Goal: Task Accomplishment & Management: Manage account settings

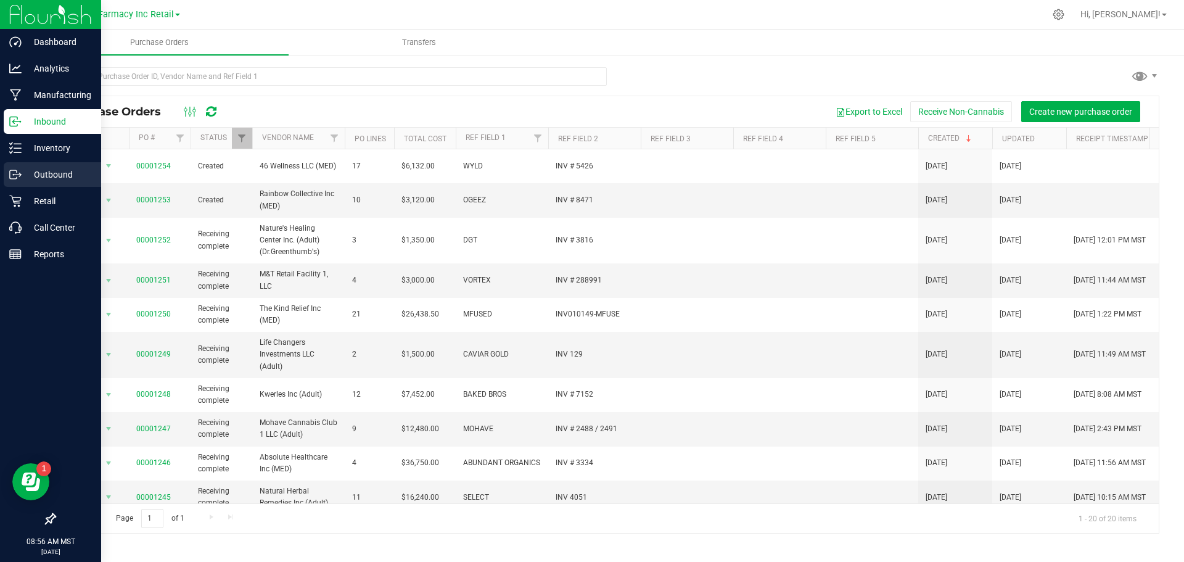
click at [17, 170] on icon at bounding box center [15, 174] width 12 height 12
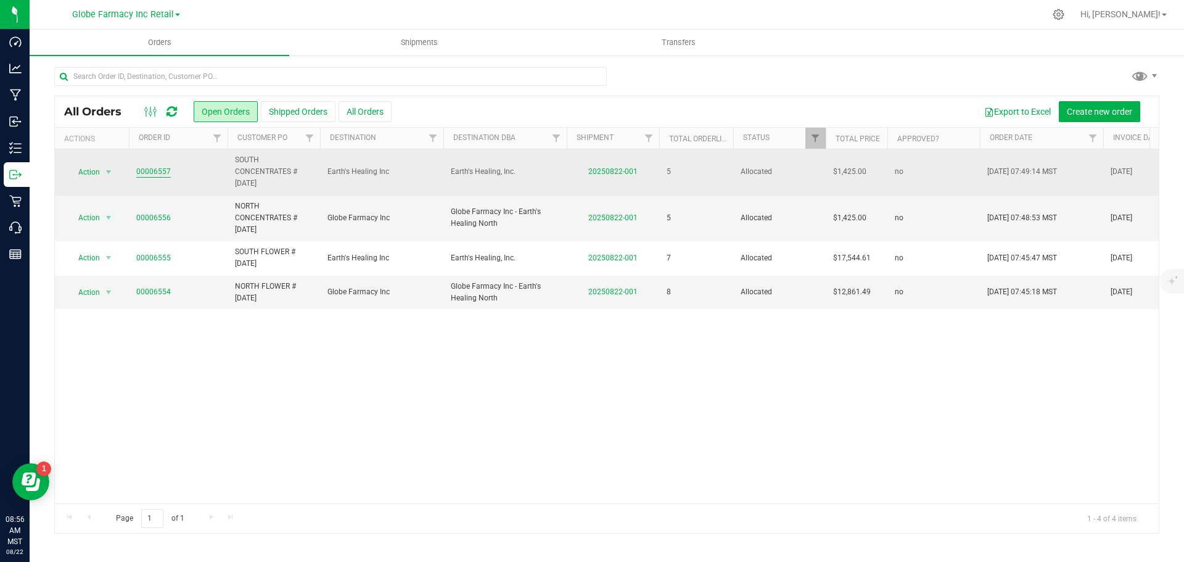
click at [145, 168] on link "00006557" at bounding box center [153, 172] width 35 height 12
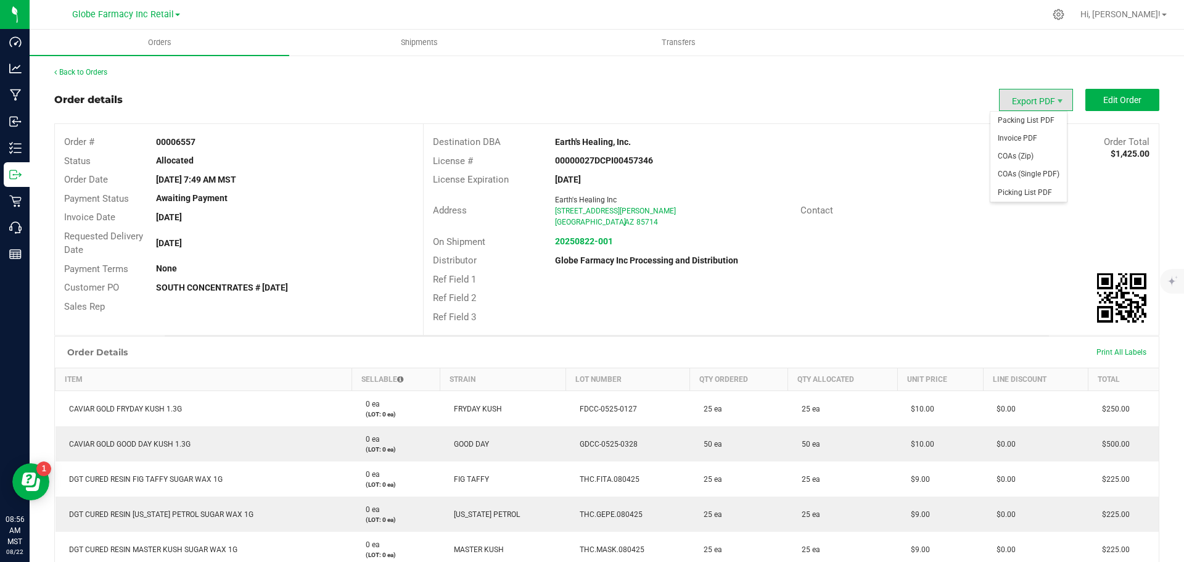
click at [1040, 105] on span "Export PDF" at bounding box center [1036, 100] width 74 height 22
click at [1022, 122] on span "Packing List PDF" at bounding box center [1028, 121] width 76 height 18
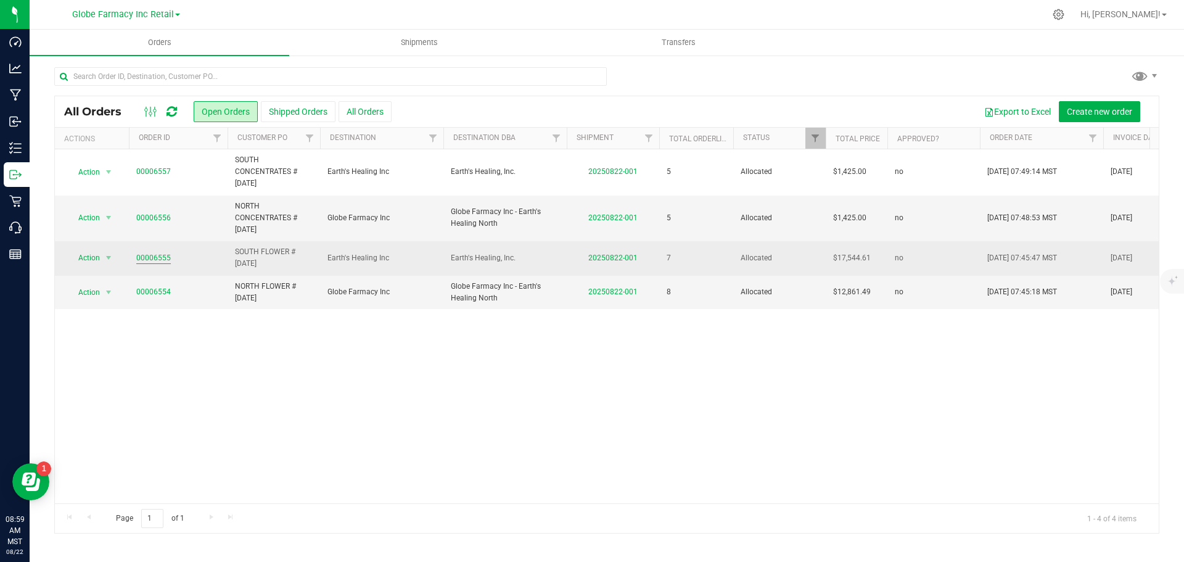
click at [149, 256] on link "00006555" at bounding box center [153, 258] width 35 height 12
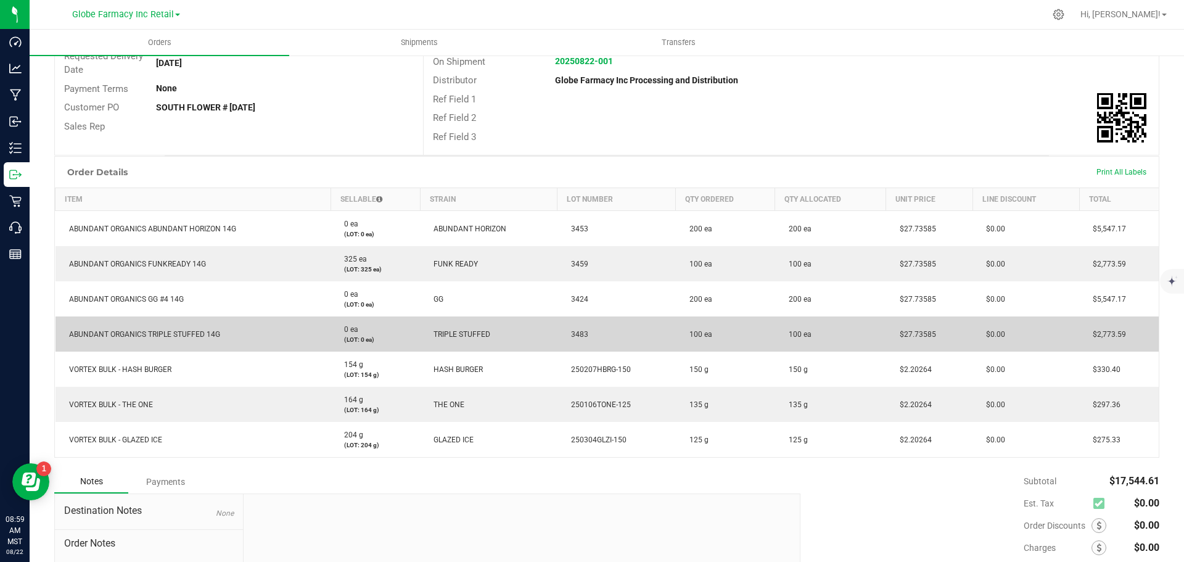
scroll to position [185, 0]
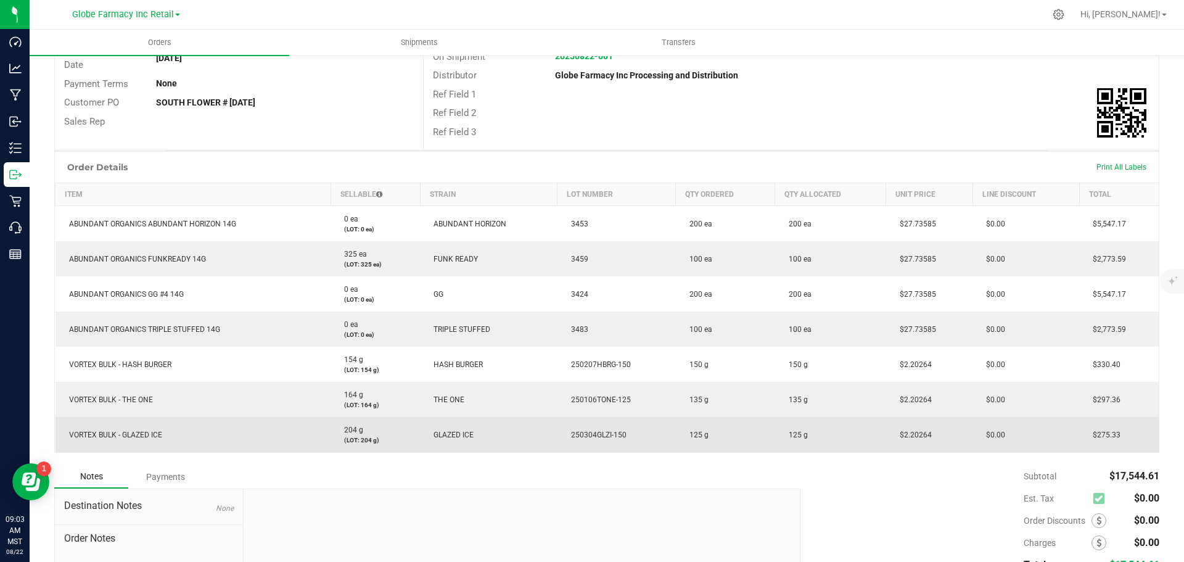
click at [908, 430] on td "$2.20264" at bounding box center [929, 434] width 87 height 35
copy span "2.20264"
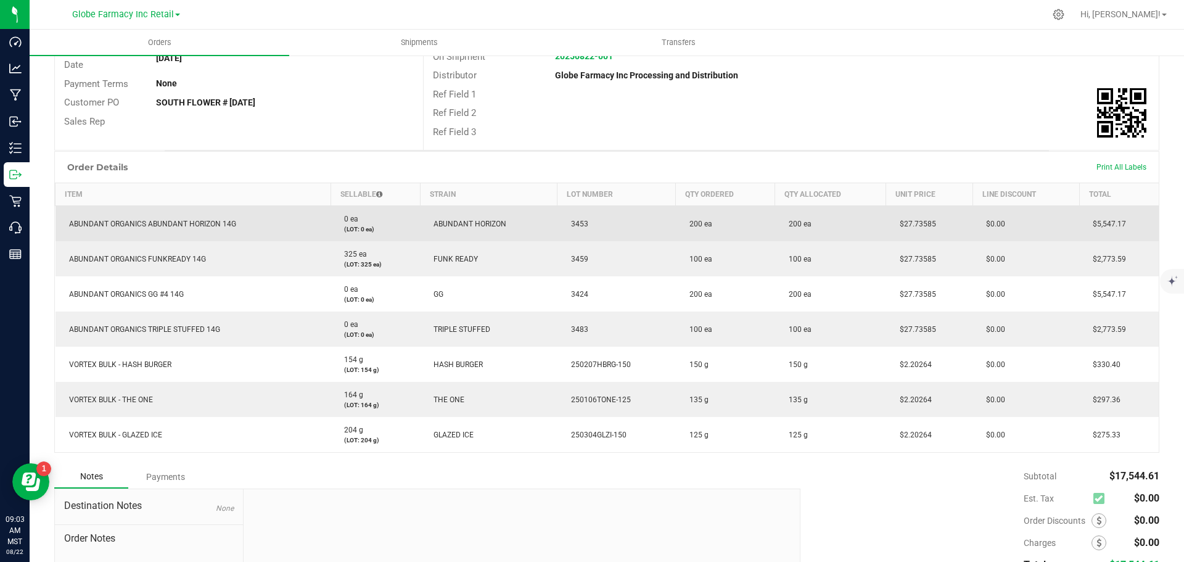
click at [911, 224] on span "$27.73585" at bounding box center [915, 224] width 43 height 9
click at [911, 223] on span "$27.73585" at bounding box center [915, 224] width 43 height 9
copy span "27.73585"
click at [572, 224] on span "3453" at bounding box center [576, 224] width 23 height 9
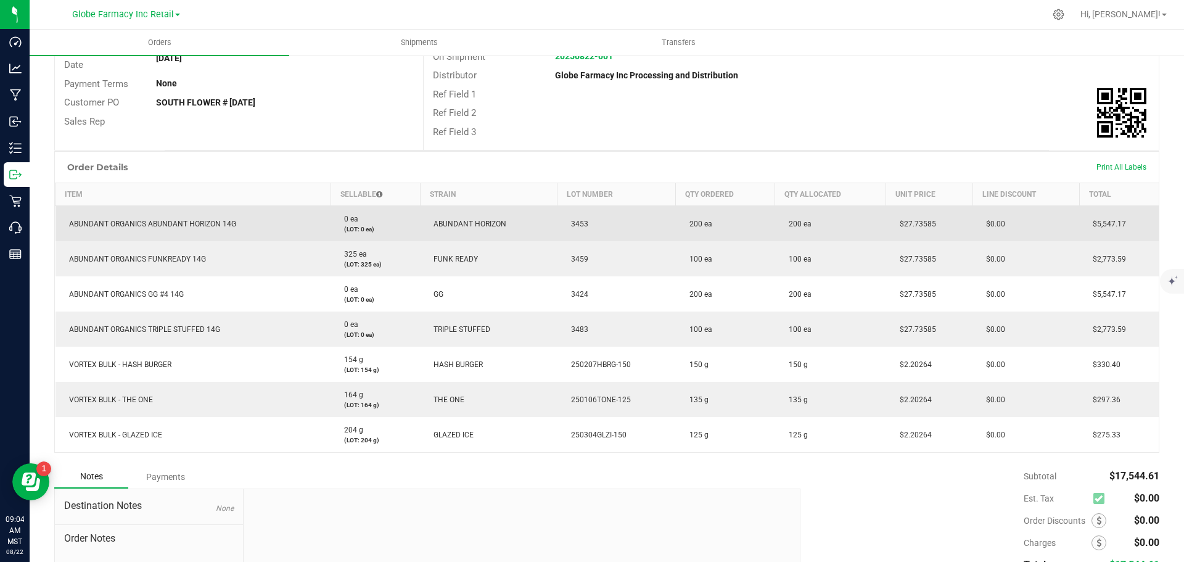
copy span "3453"
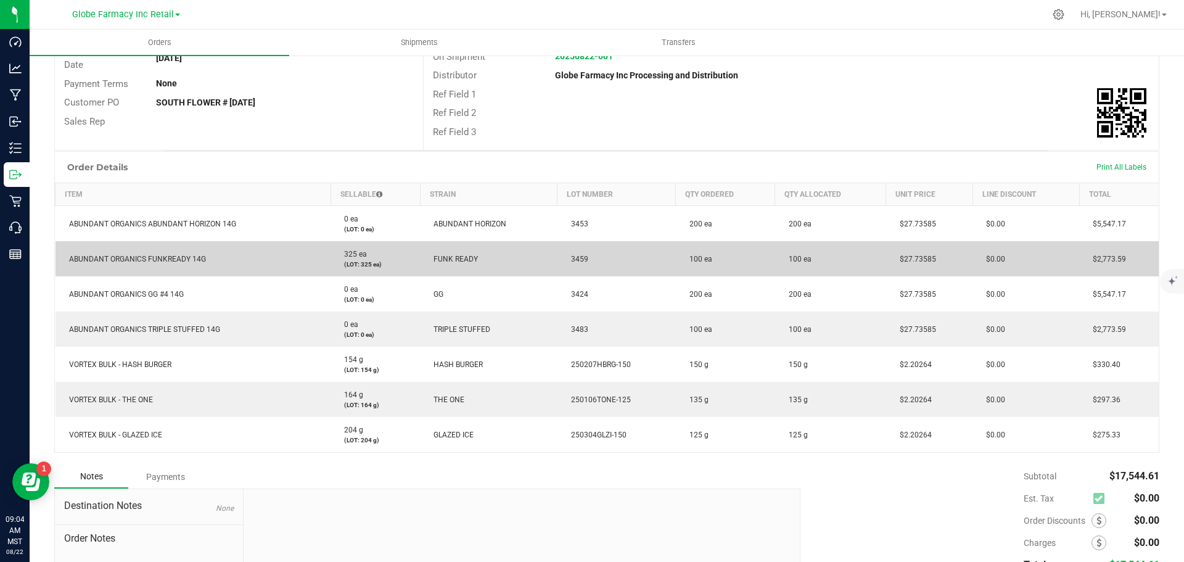
click at [574, 258] on span "3459" at bounding box center [576, 259] width 23 height 9
copy span "3459"
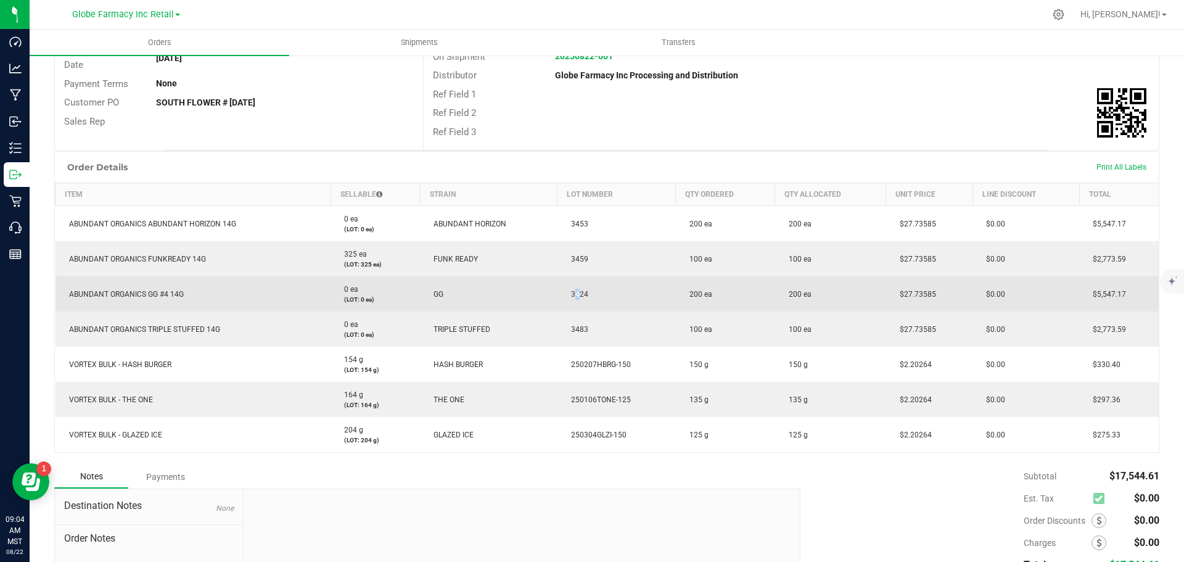
click at [570, 290] on span "3424" at bounding box center [576, 294] width 23 height 9
click at [573, 290] on span "3424" at bounding box center [576, 294] width 23 height 9
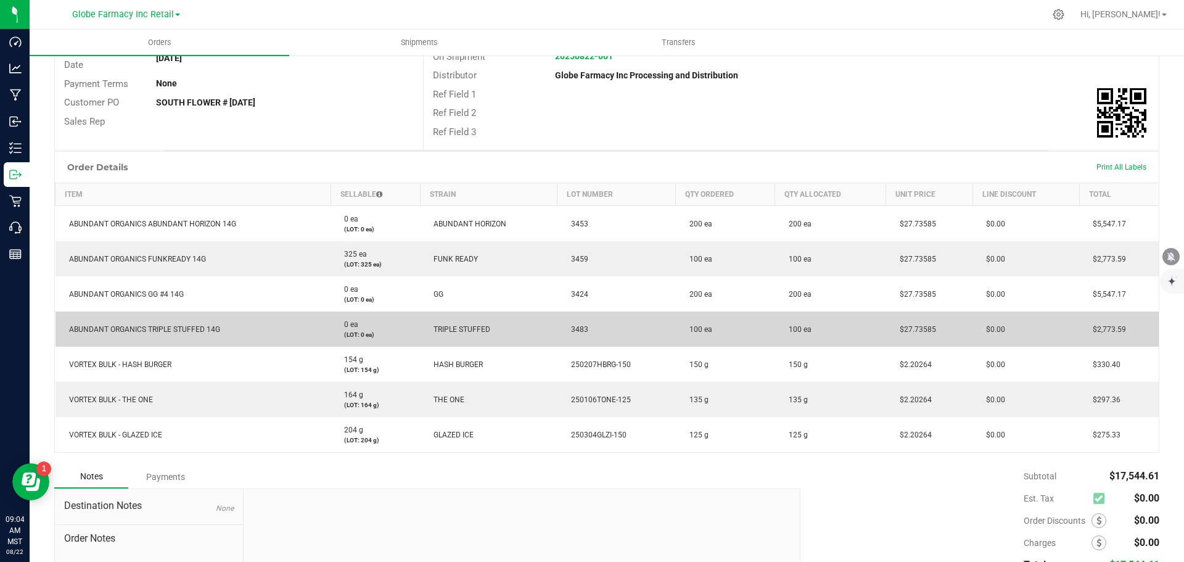
click at [568, 326] on span "3483" at bounding box center [576, 329] width 23 height 9
copy span "3483"
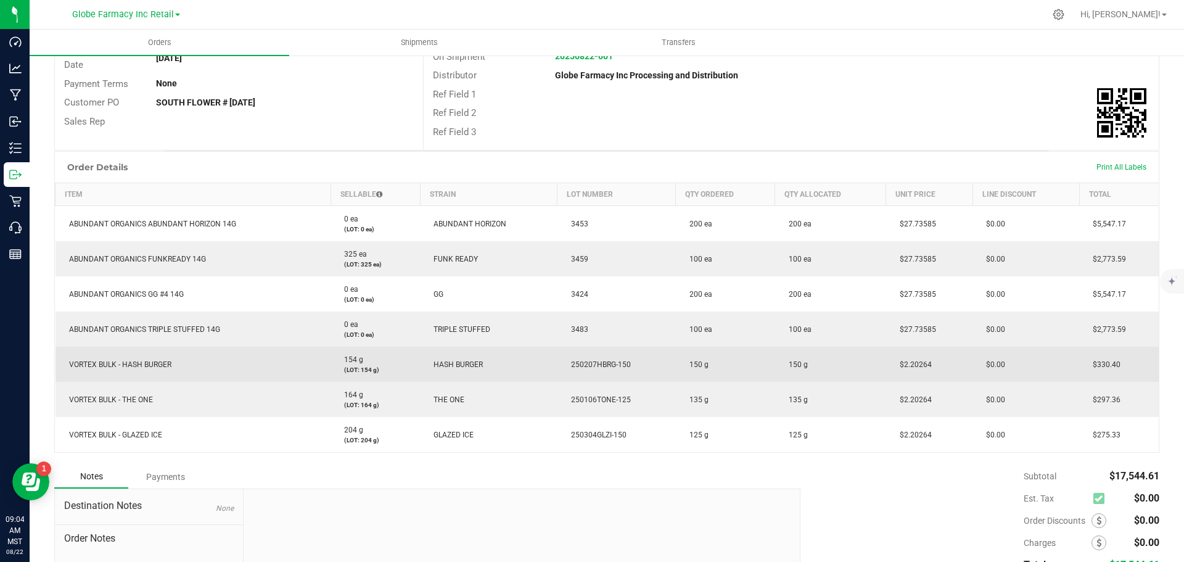
click at [598, 363] on span "250207HBRG-150" at bounding box center [598, 364] width 66 height 9
copy span "250207HBRG-150"
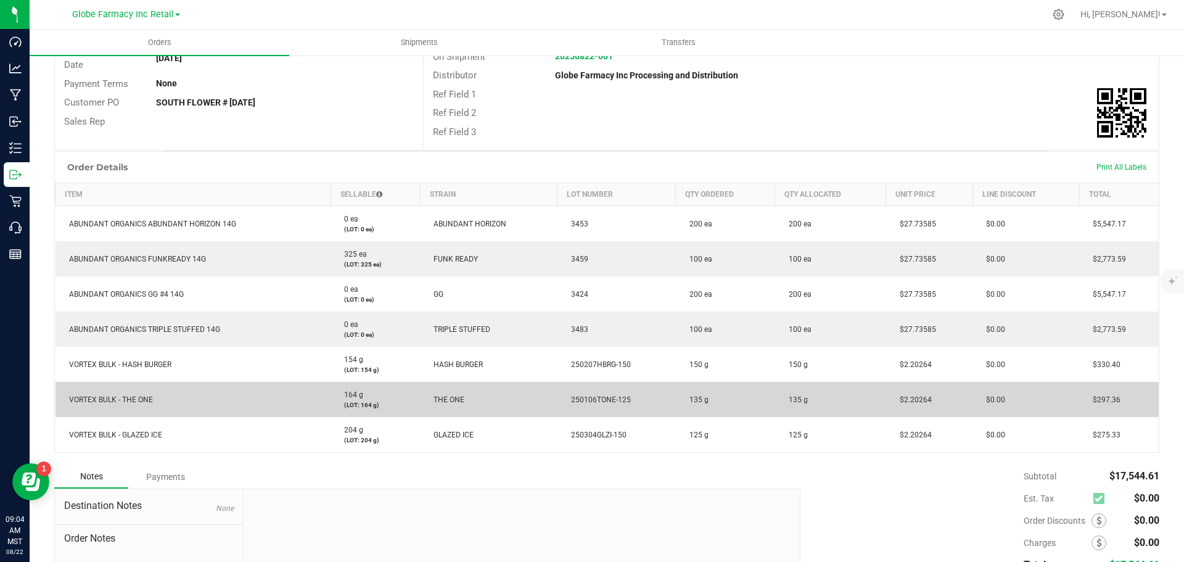
click at [603, 398] on span "250106TONE-125" at bounding box center [598, 399] width 66 height 9
copy span "250106TONE-125"
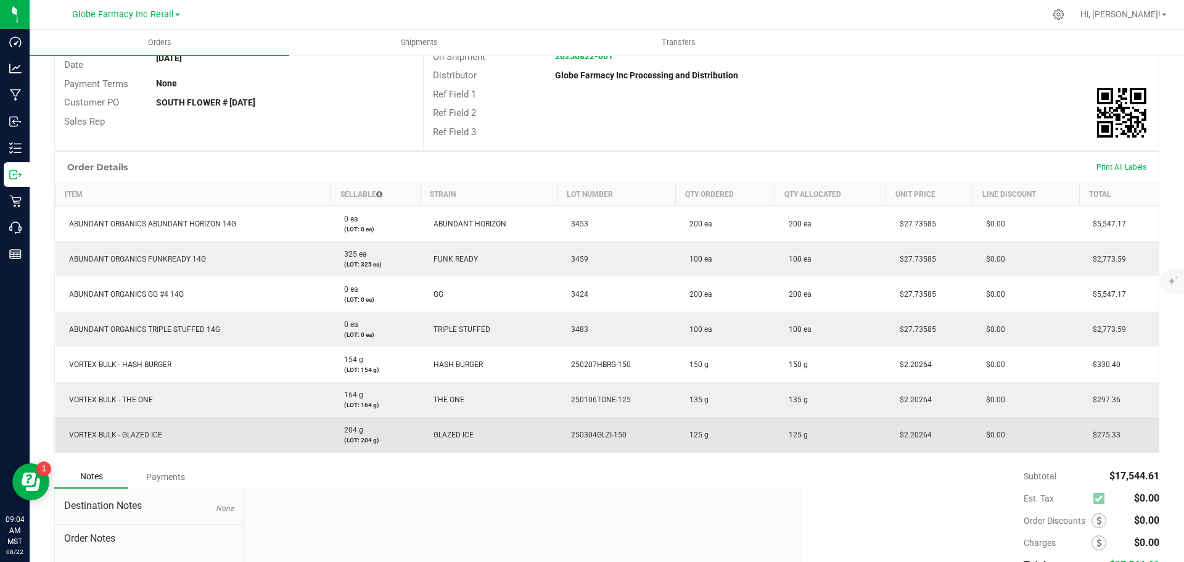
click at [575, 434] on span "250304GLZI-150" at bounding box center [596, 434] width 62 height 9
copy span "250304GLZI-150"
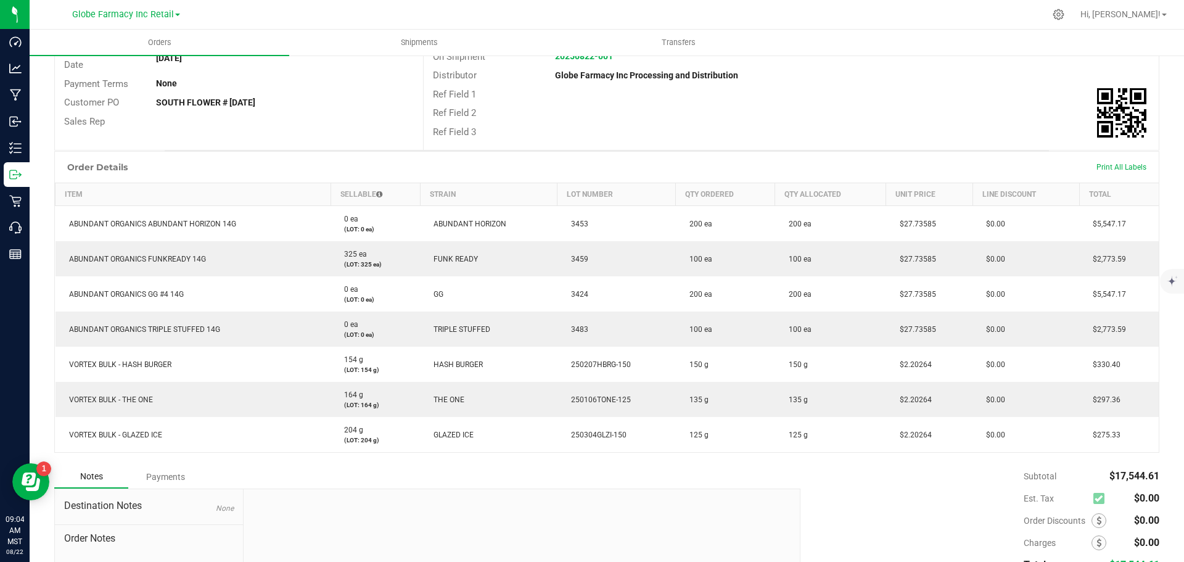
click at [860, 105] on div "Ref Field 2" at bounding box center [791, 113] width 735 height 19
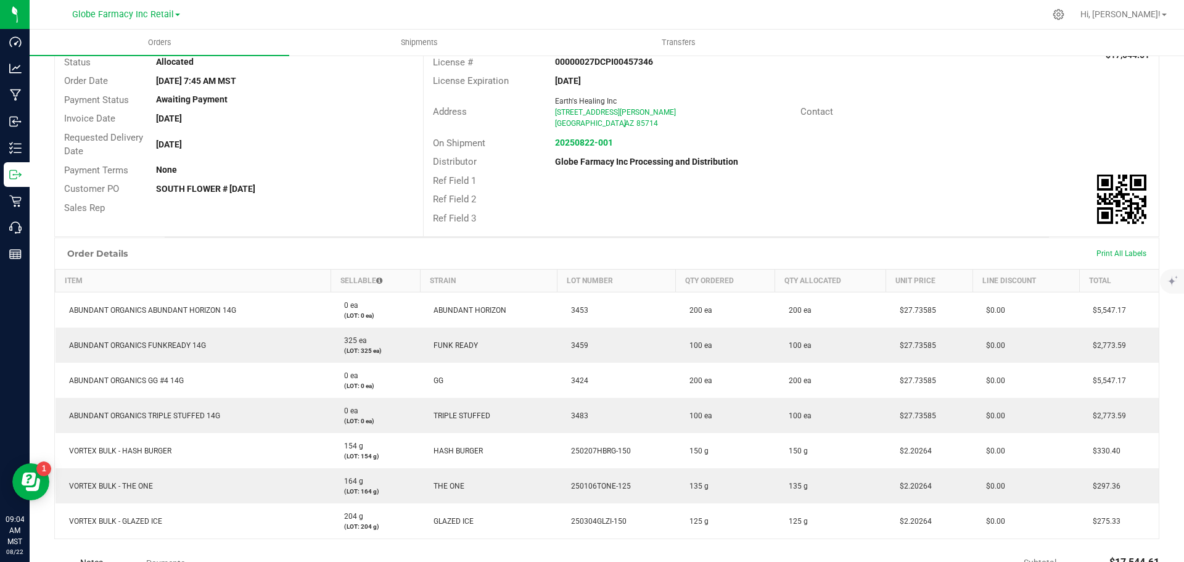
scroll to position [0, 0]
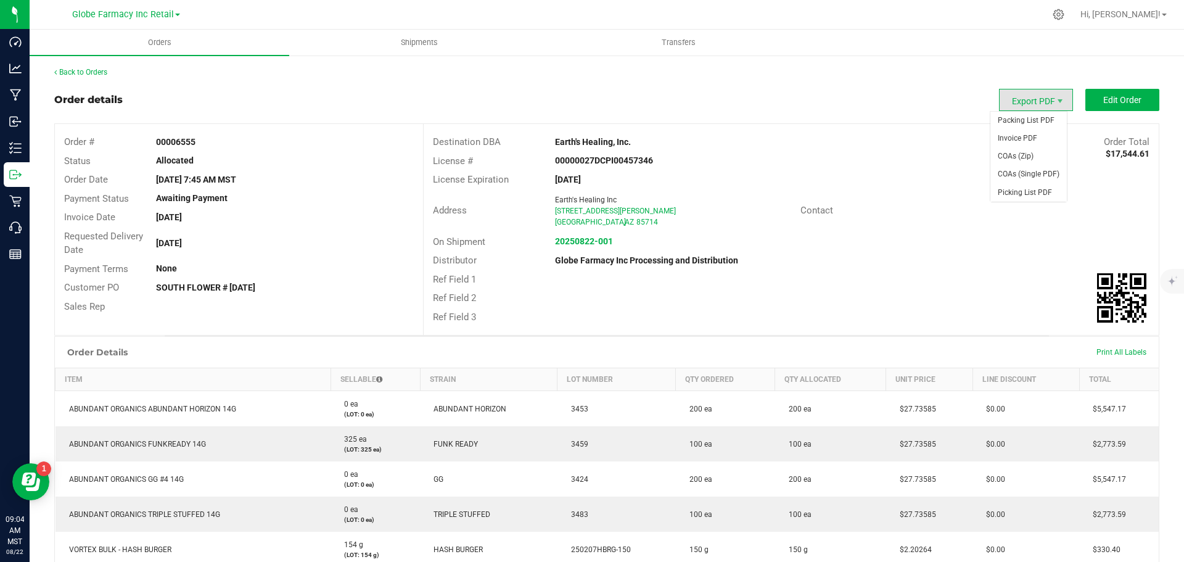
click at [1019, 105] on span "Export PDF" at bounding box center [1036, 100] width 74 height 22
click at [1023, 118] on span "Packing List PDF" at bounding box center [1028, 121] width 76 height 18
click at [1016, 152] on span "COAs (Zip)" at bounding box center [1028, 156] width 76 height 18
click at [915, 241] on div "On Shipment 20250822-001" at bounding box center [791, 242] width 735 height 19
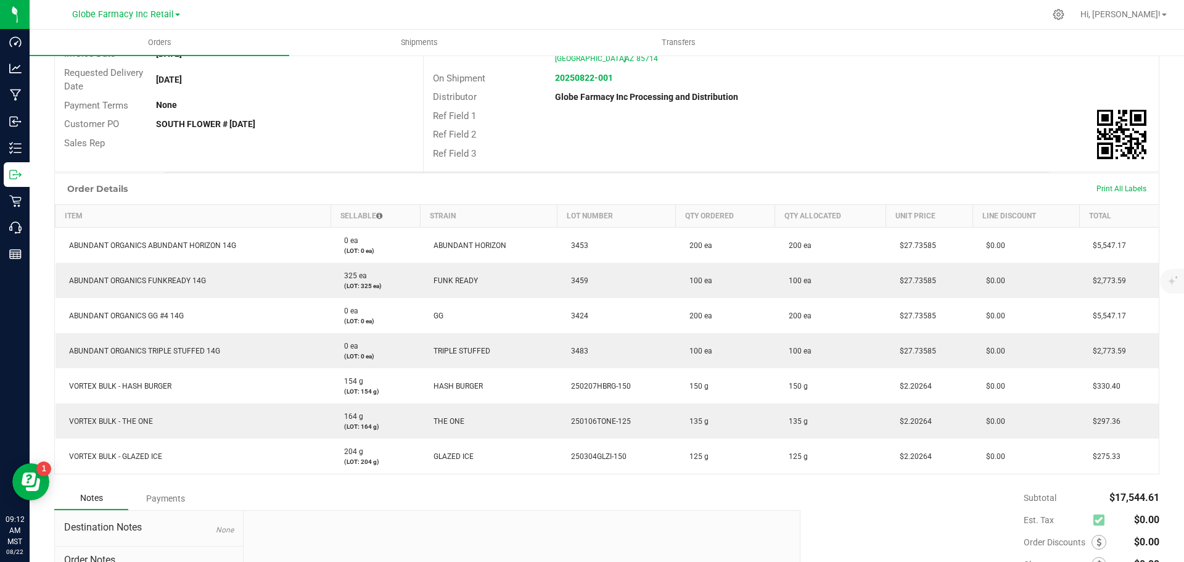
scroll to position [185, 0]
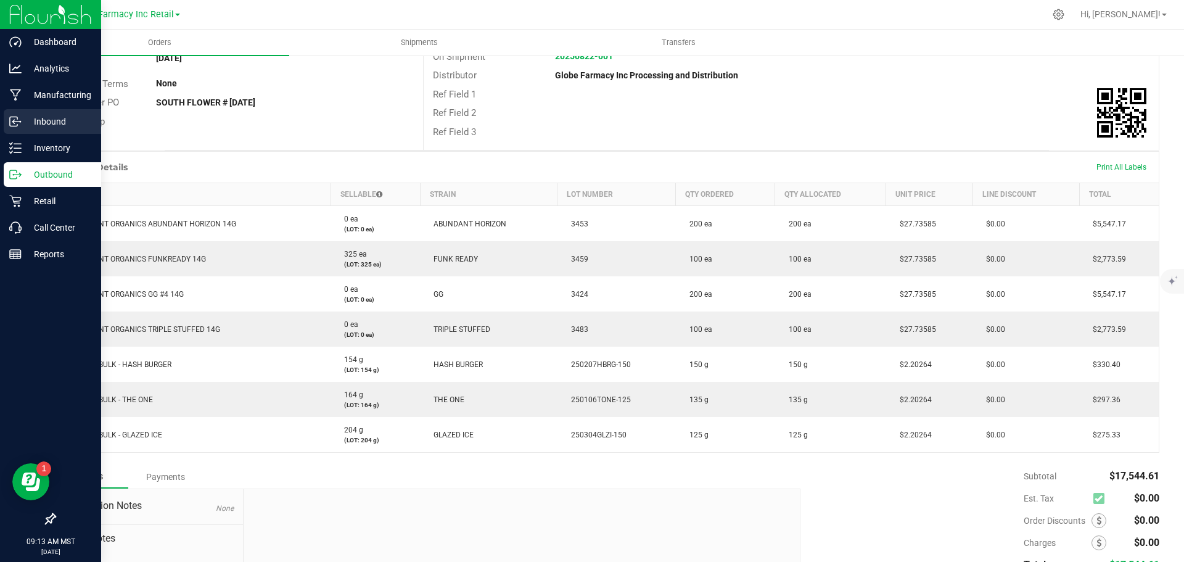
click at [31, 121] on p "Inbound" at bounding box center [59, 121] width 74 height 15
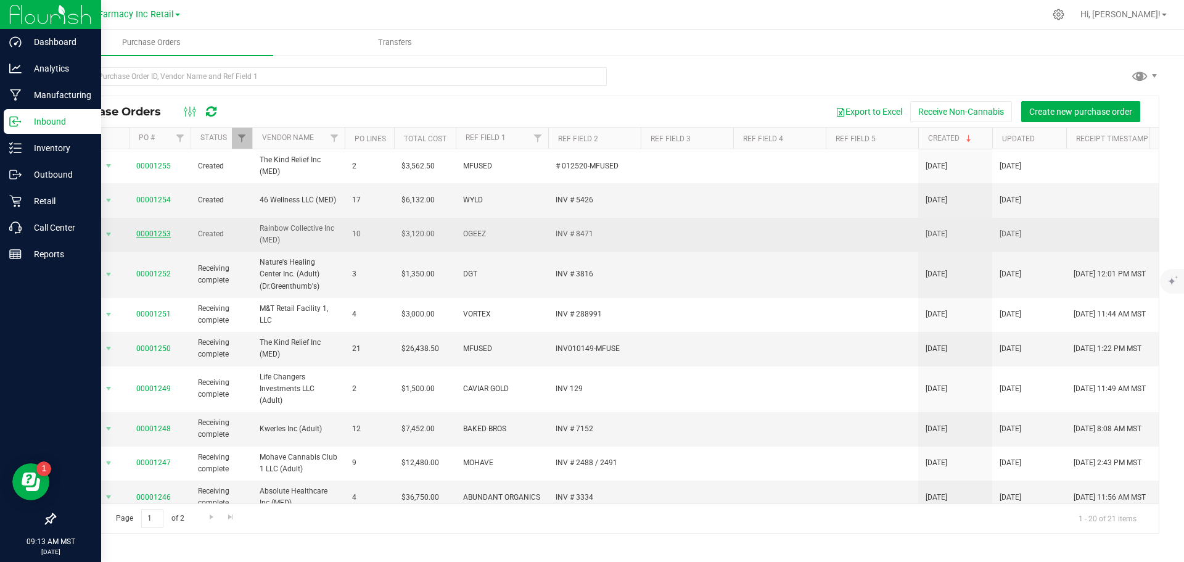
click at [161, 229] on link "00001253" at bounding box center [153, 233] width 35 height 9
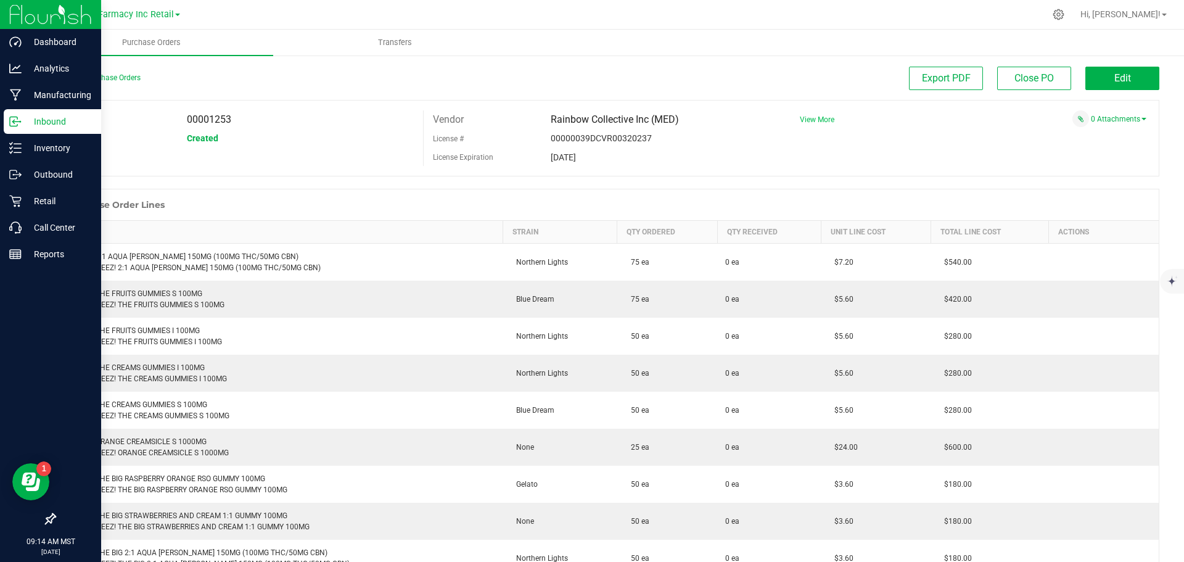
click at [819, 123] on span "View More" at bounding box center [817, 119] width 35 height 9
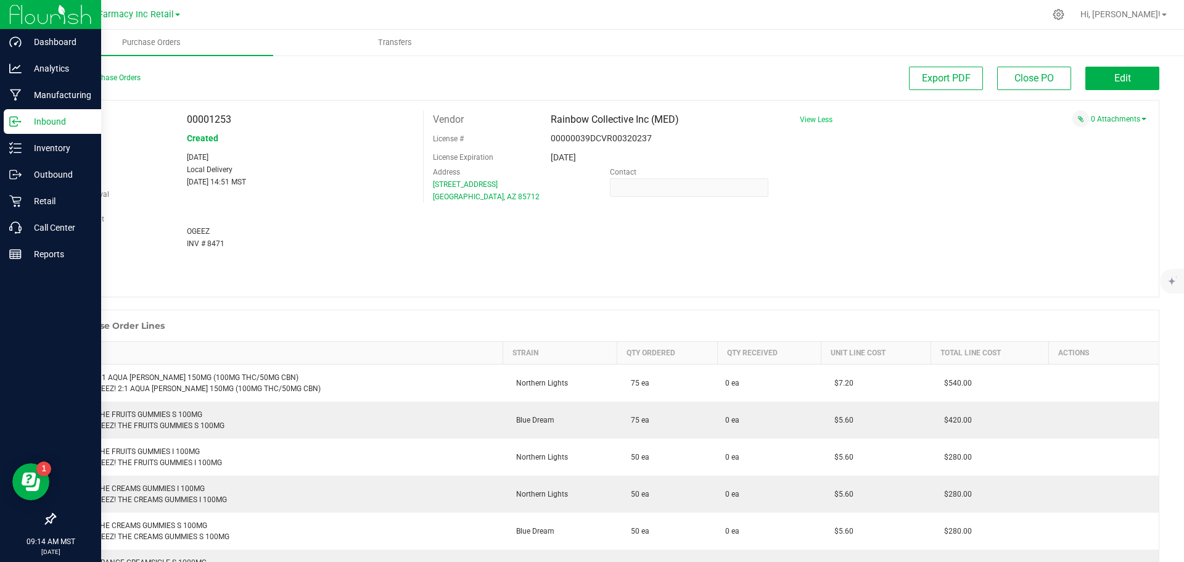
click at [1052, 249] on div "PO 00001253 Status Created Created Aug 20, 2025 Method Local Delivery Expected …" at bounding box center [606, 198] width 1105 height 197
click at [1091, 120] on link "0 Attachments" at bounding box center [1119, 119] width 56 height 9
click at [1074, 136] on button "Attach new document" at bounding box center [1106, 135] width 81 height 11
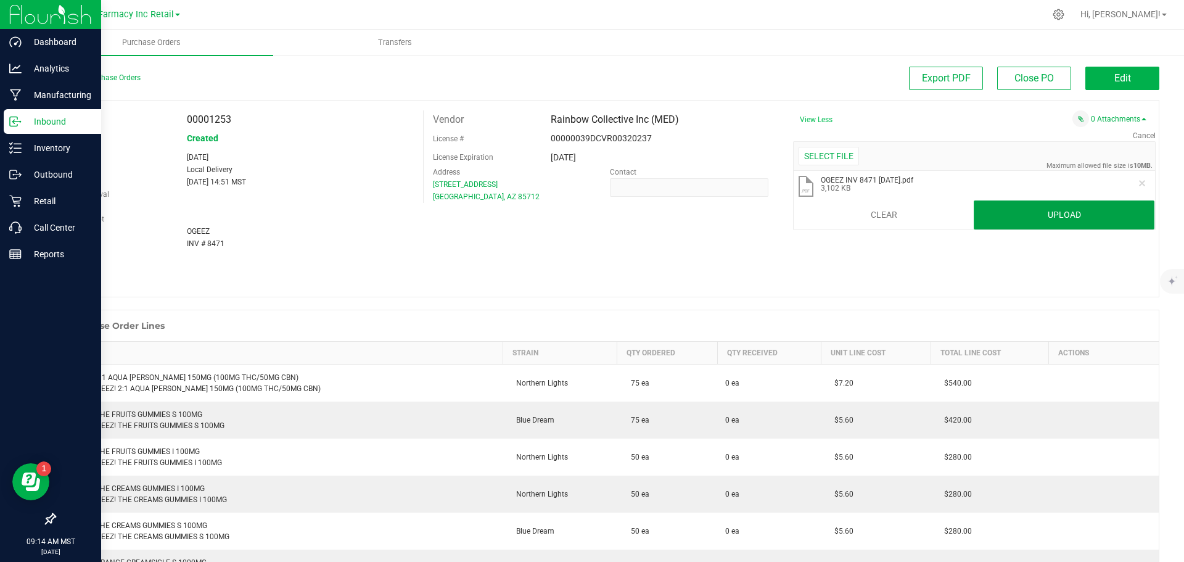
click at [1003, 210] on button "Upload" at bounding box center [1064, 215] width 181 height 30
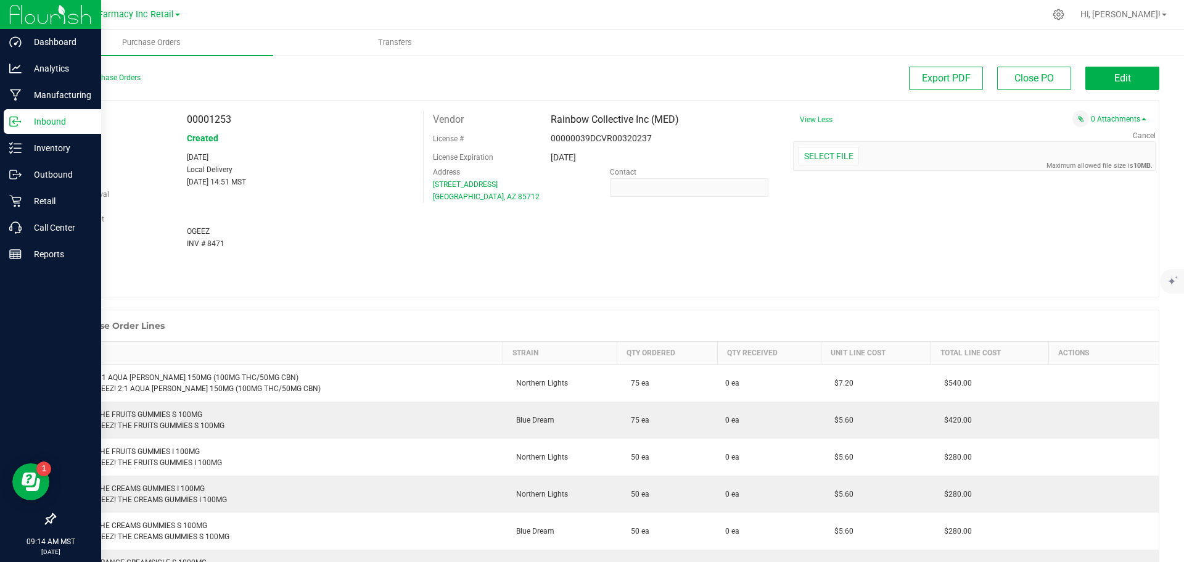
click at [961, 284] on div "PO 00001253 Status Created Created Aug 20, 2025 Method Local Delivery Expected …" at bounding box center [606, 198] width 1105 height 197
click at [1062, 260] on div "PO 00001253 Status Created Created Aug 20, 2025 Method Local Delivery Expected …" at bounding box center [606, 198] width 1105 height 197
click at [33, 122] on p "Inbound" at bounding box center [59, 121] width 74 height 15
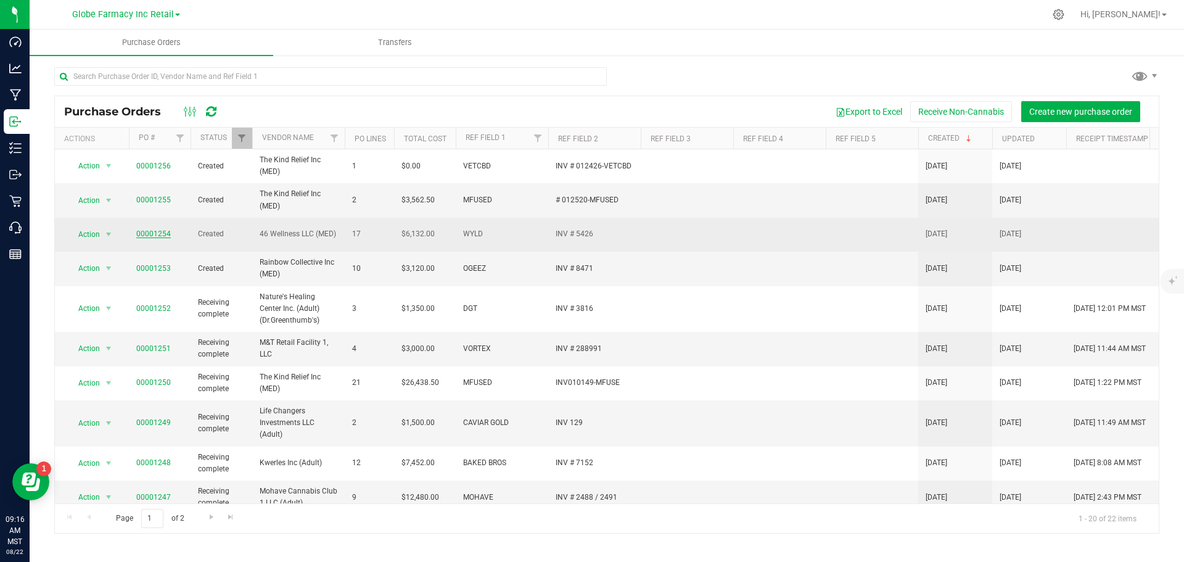
click at [152, 231] on link "00001254" at bounding box center [153, 233] width 35 height 9
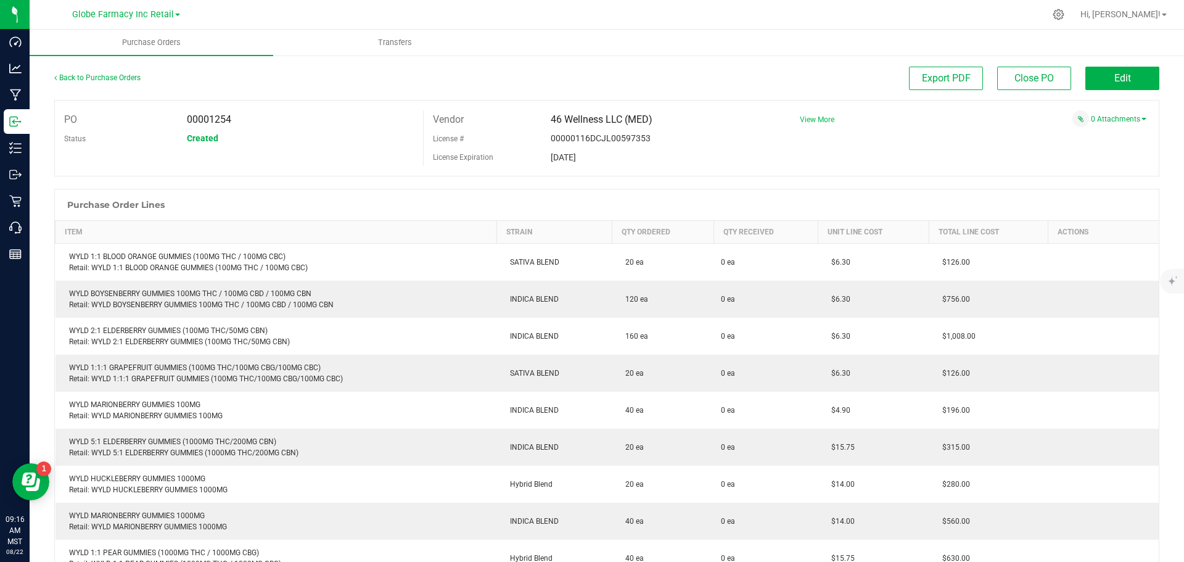
click at [804, 118] on span "View More" at bounding box center [817, 119] width 35 height 9
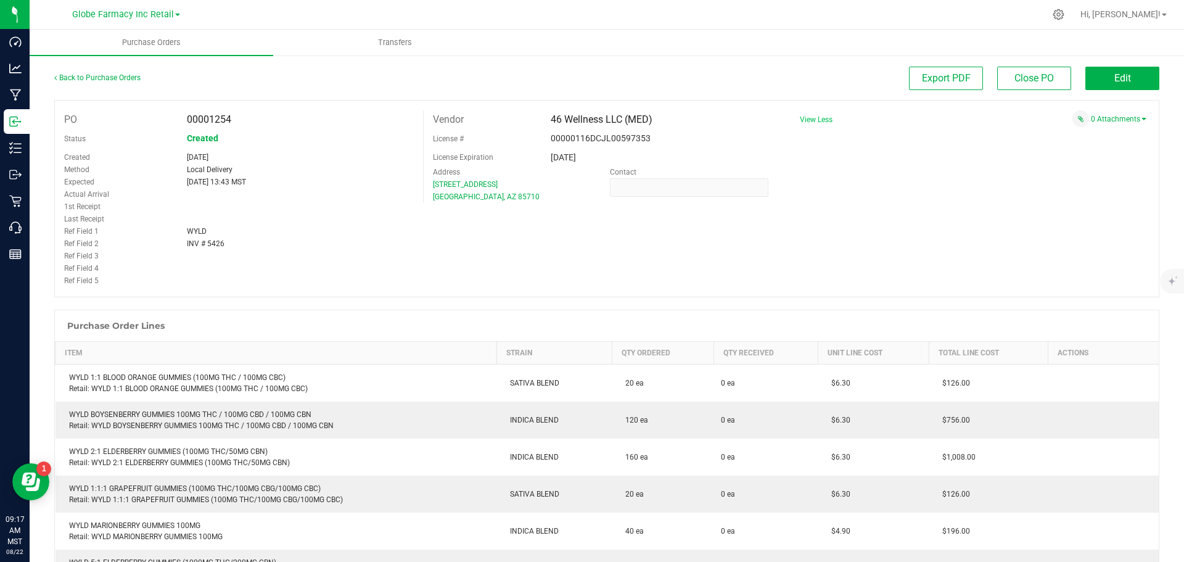
click at [1099, 113] on div "0 Attachments" at bounding box center [969, 118] width 356 height 17
click at [1098, 119] on link "0 Attachments" at bounding box center [1119, 119] width 56 height 9
click at [1081, 134] on button "Attach new document" at bounding box center [1106, 135] width 81 height 11
click at [827, 147] on div "Select file" at bounding box center [829, 156] width 60 height 19
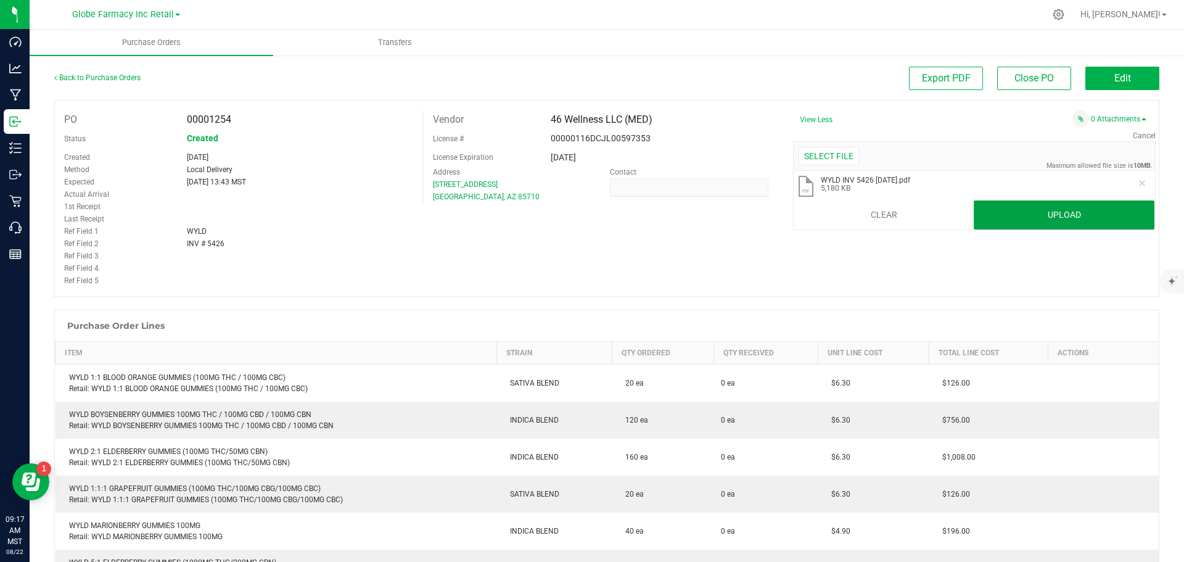
click at [1008, 205] on button "Upload" at bounding box center [1064, 215] width 181 height 30
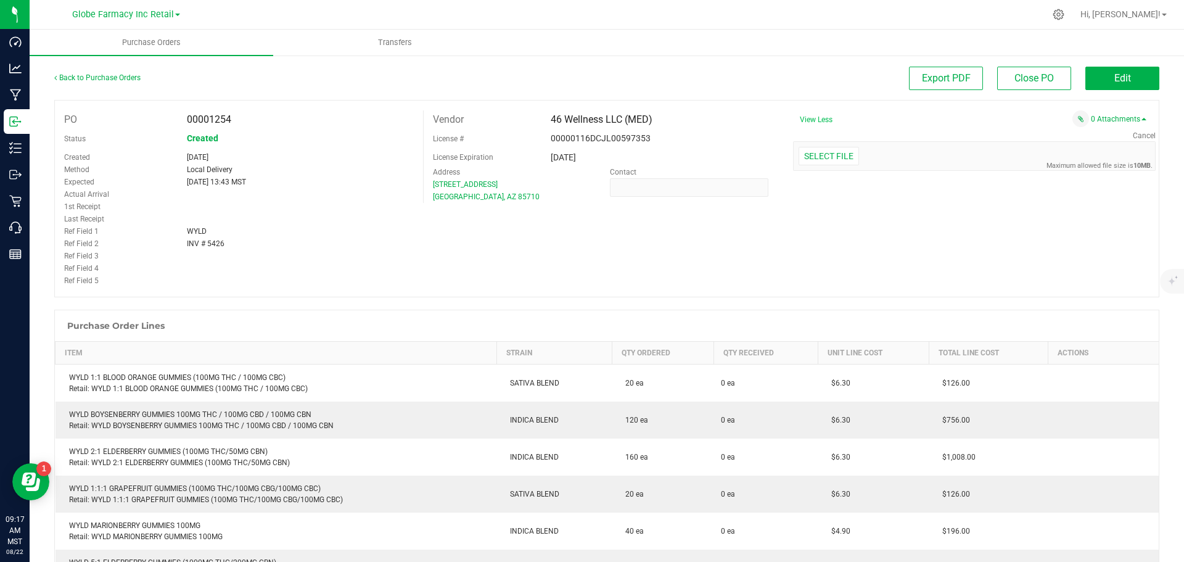
drag, startPoint x: 948, startPoint y: 281, endPoint x: 924, endPoint y: 279, distance: 24.2
click at [947, 281] on div "PO 00001254 Status Created Created Aug 21, 2025 Method Local Delivery Expected …" at bounding box center [606, 198] width 1105 height 197
click at [420, 40] on span "Transfers" at bounding box center [394, 42] width 67 height 11
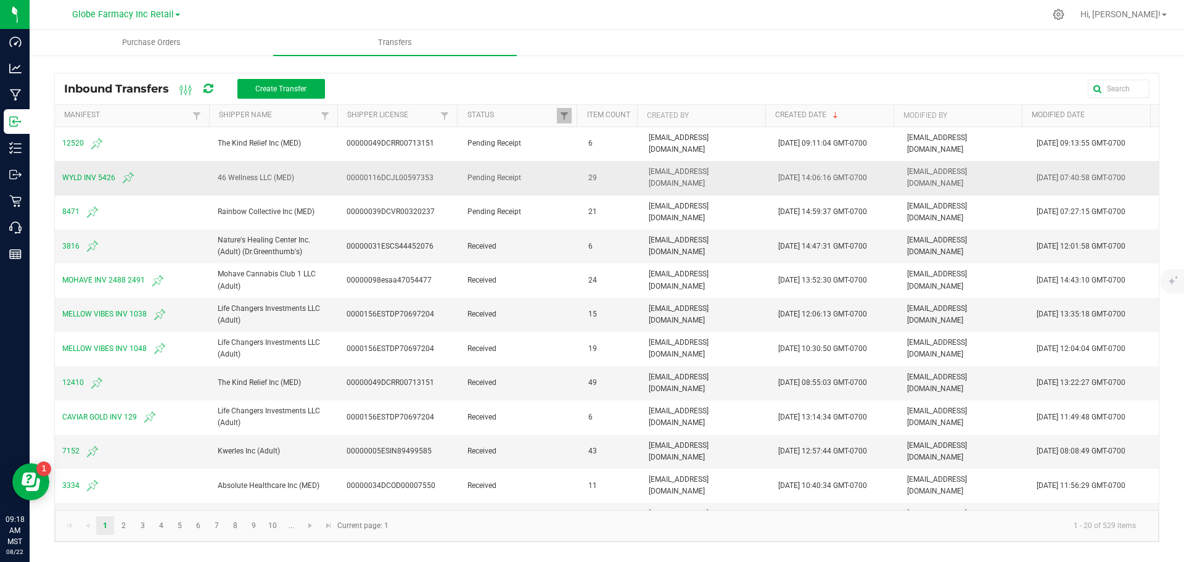
click at [72, 175] on span "WYLD INV 5426" at bounding box center [132, 177] width 141 height 15
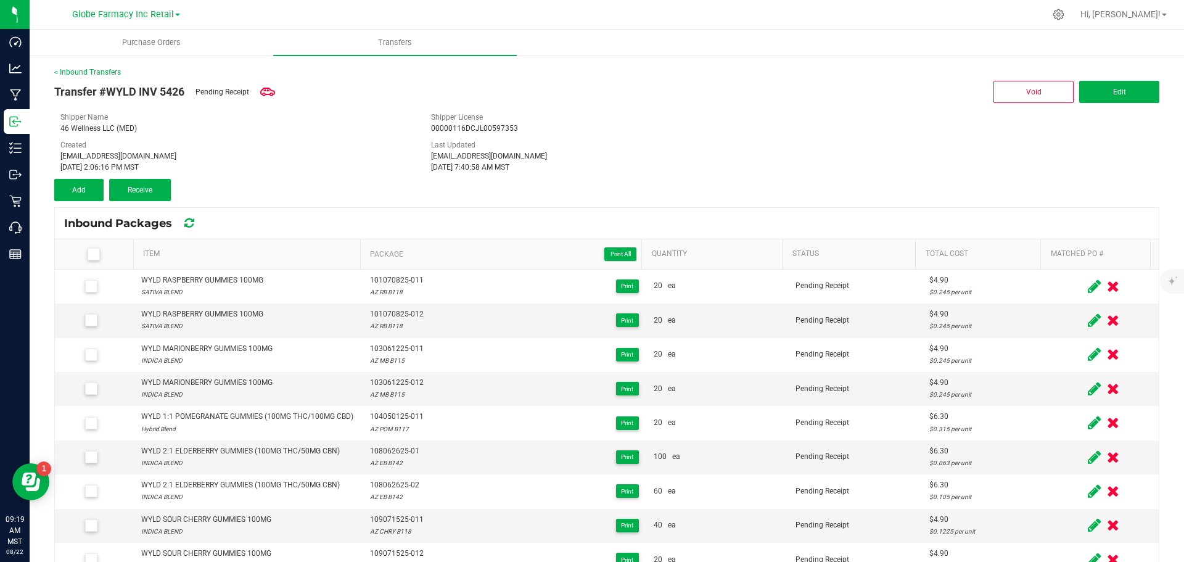
click at [88, 250] on span at bounding box center [94, 254] width 12 height 12
click at [0, 0] on input "checkbox" at bounding box center [0, 0] width 0 height 0
drag, startPoint x: 658, startPoint y: 101, endPoint x: 661, endPoint y: 161, distance: 60.5
click at [657, 101] on div "Transfer #WYLD INV 5426 Pending Receipt Void Edit" at bounding box center [606, 92] width 1105 height 28
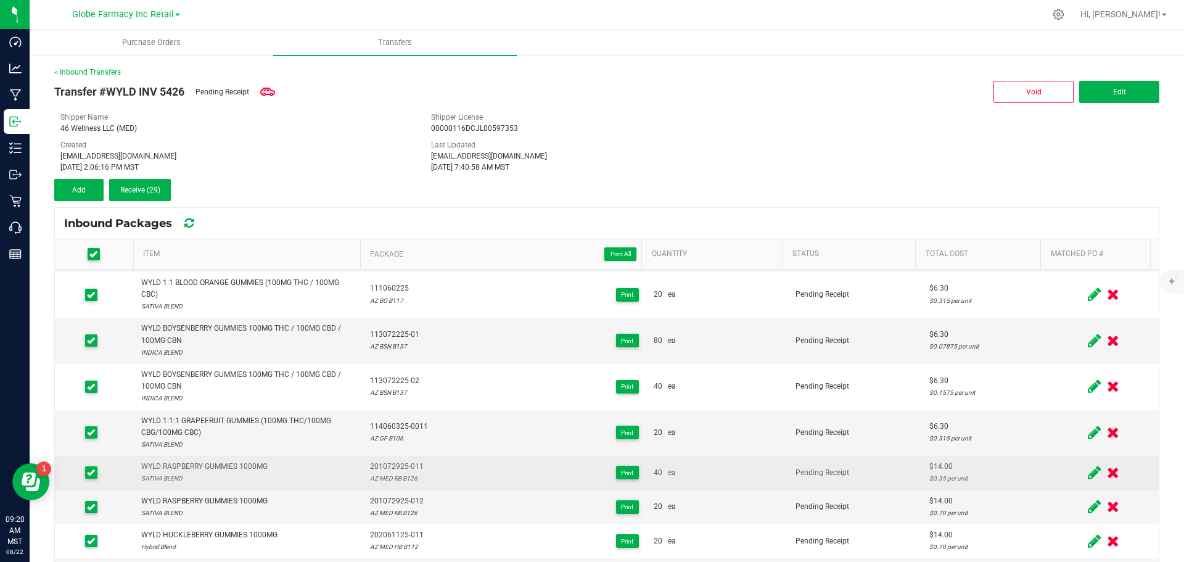
scroll to position [469, 0]
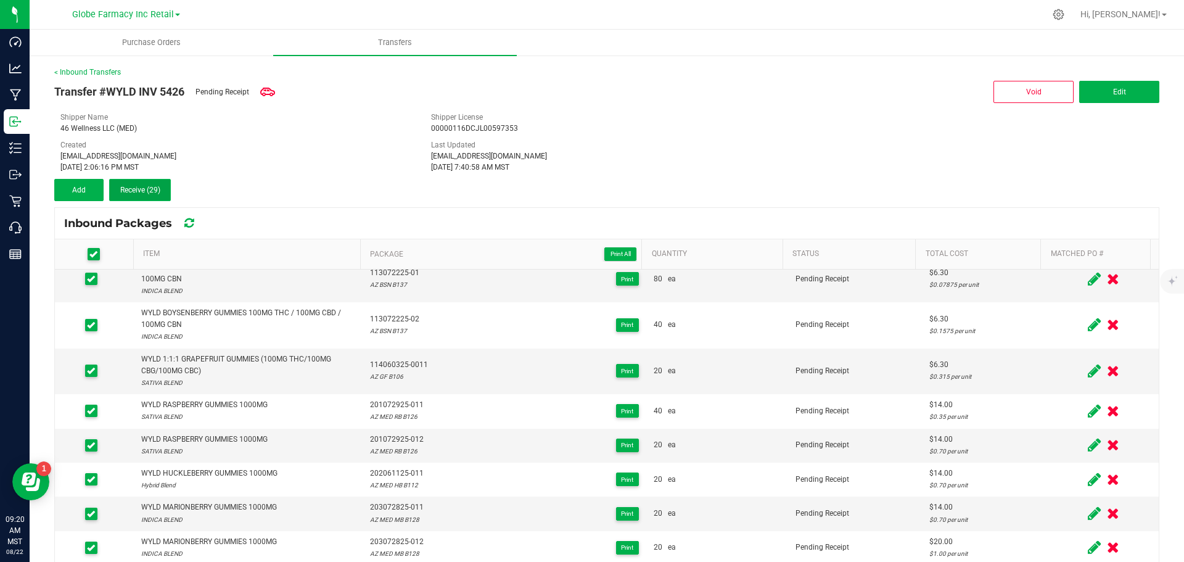
click at [141, 194] on span "Receive (29)" at bounding box center [140, 190] width 40 height 9
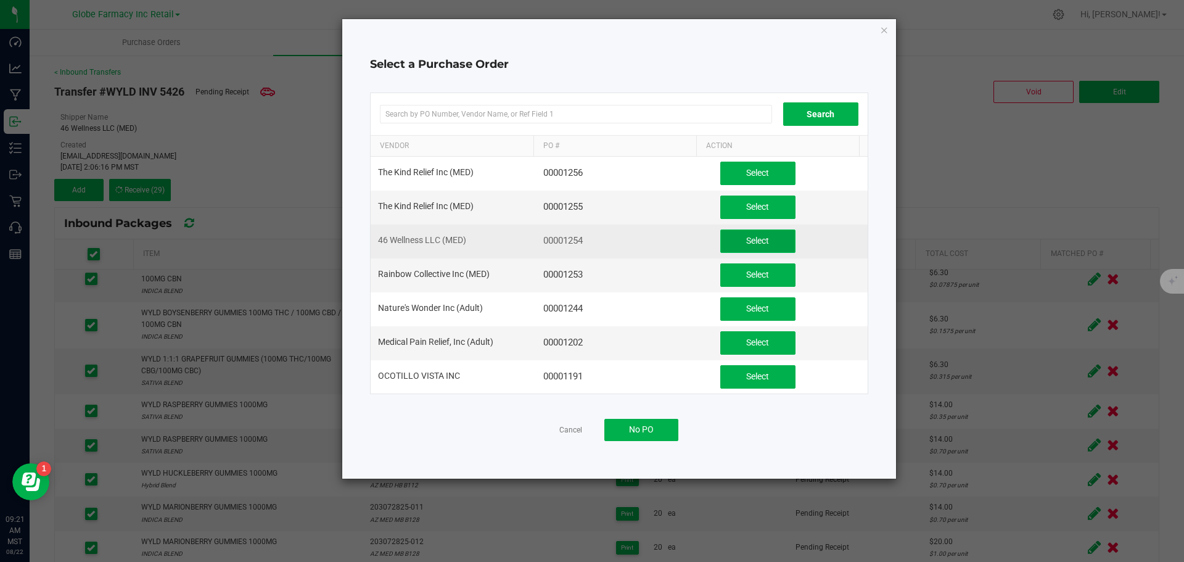
click at [720, 245] on button "Select" at bounding box center [757, 240] width 75 height 23
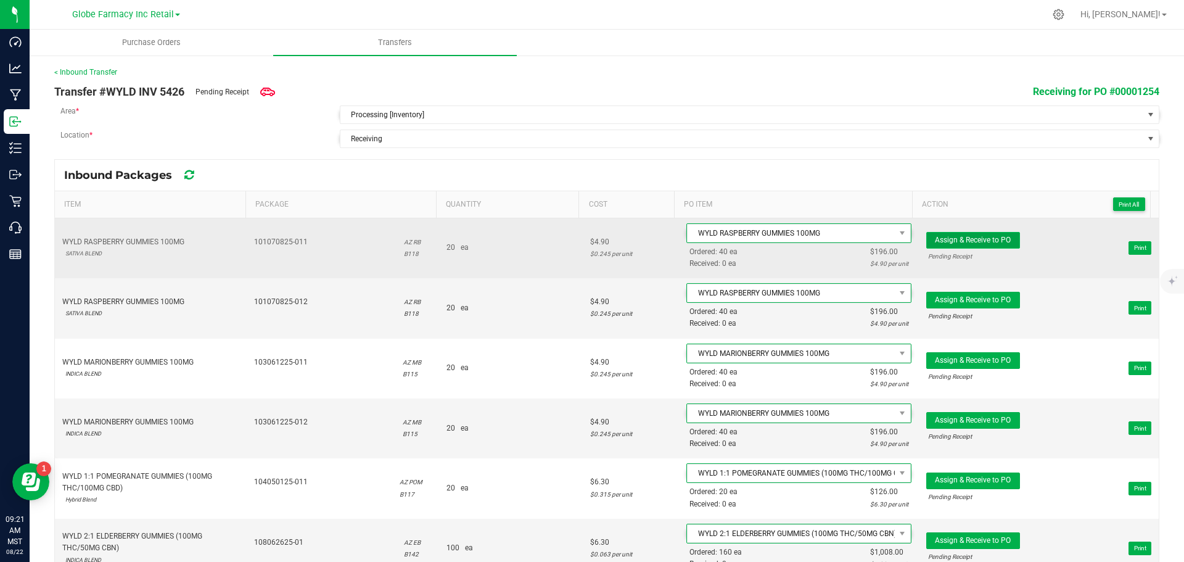
click at [973, 236] on span "Assign & Receive to PO" at bounding box center [973, 240] width 76 height 9
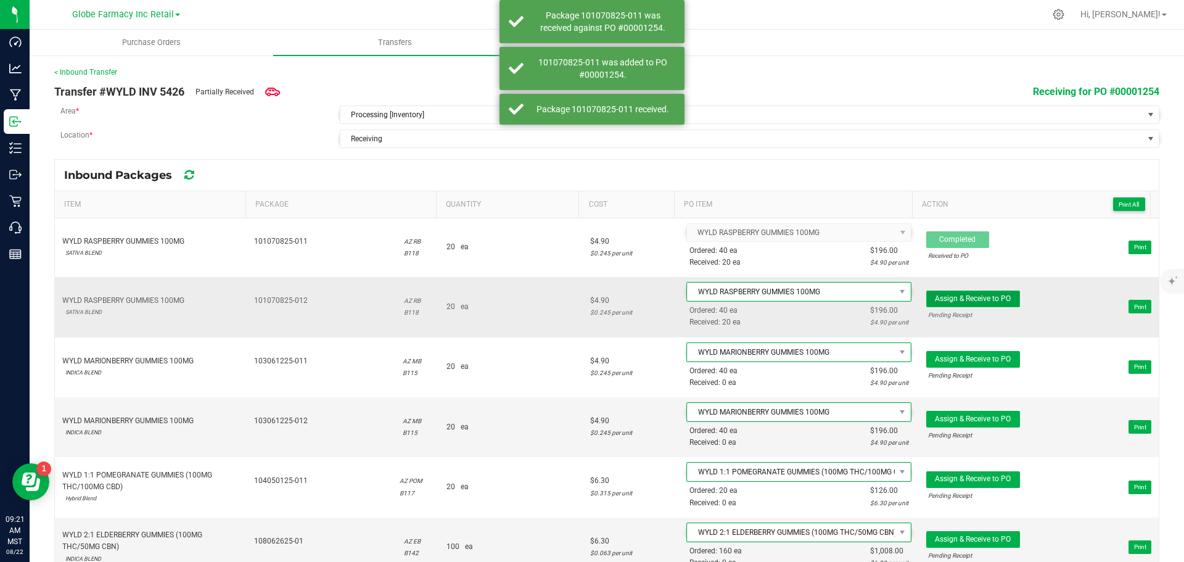
click at [953, 298] on span "Assign & Receive to PO" at bounding box center [973, 298] width 76 height 9
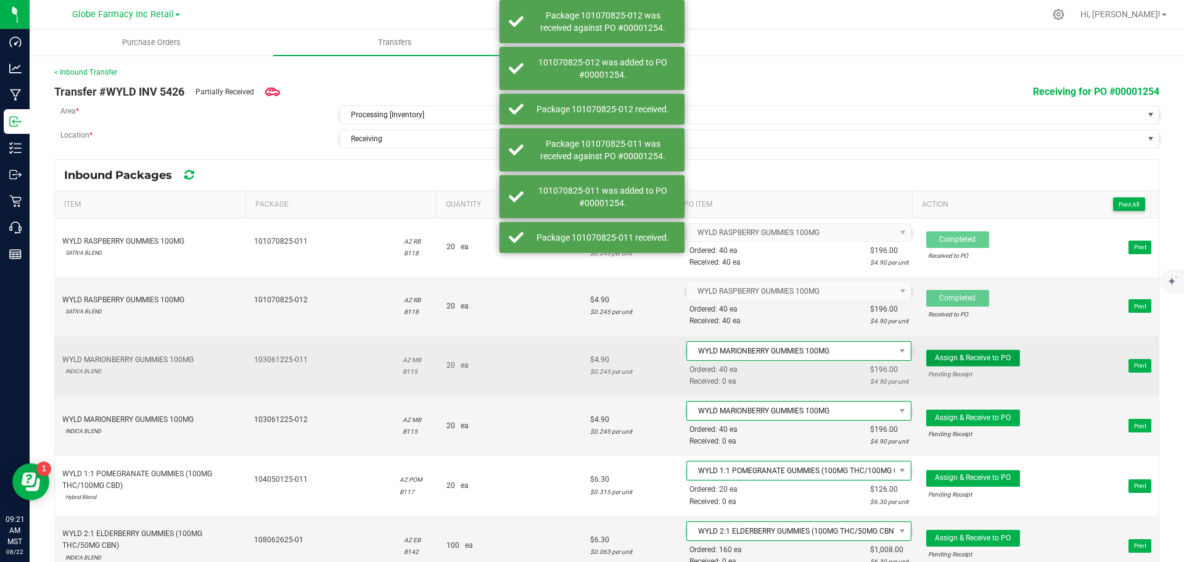
click at [973, 363] on button "Assign & Receive to PO" at bounding box center [973, 358] width 94 height 17
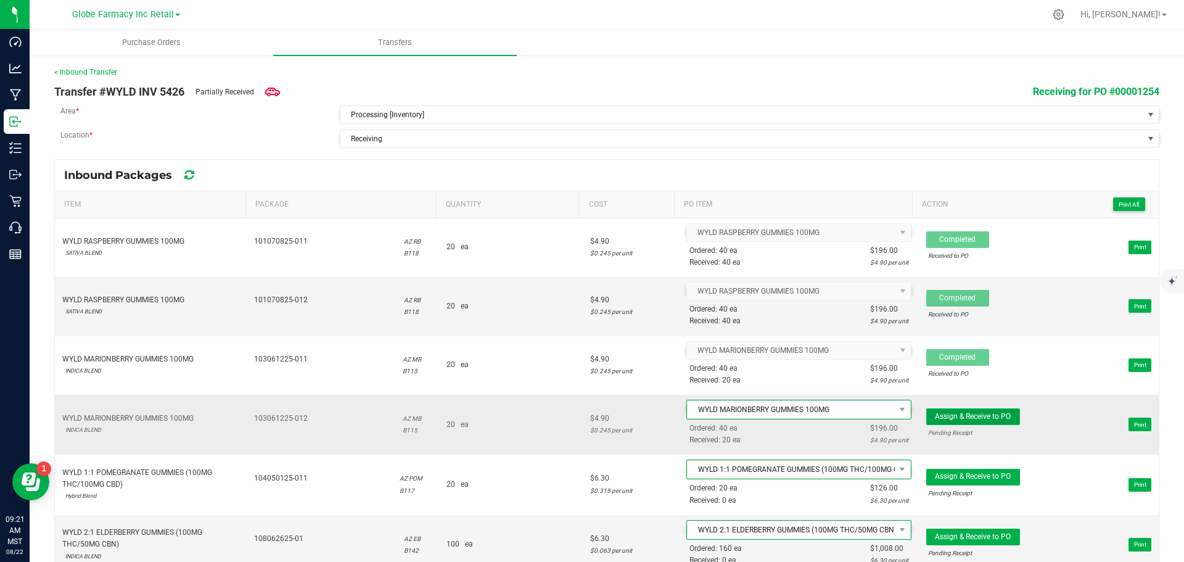
click at [958, 424] on button "Assign & Receive to PO" at bounding box center [973, 416] width 94 height 17
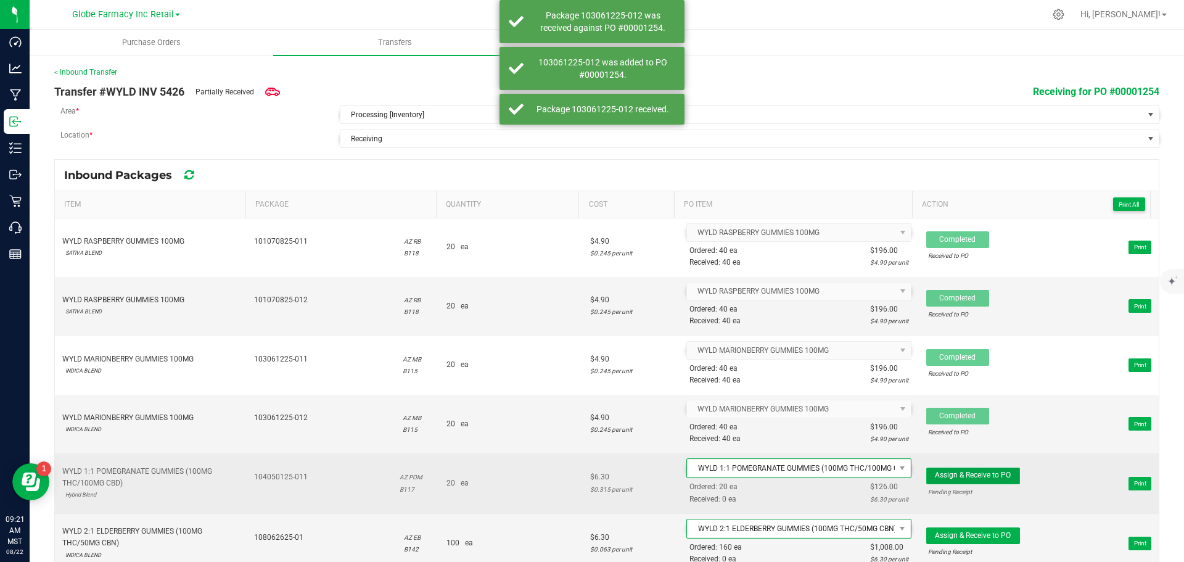
click at [949, 476] on span "Assign & Receive to PO" at bounding box center [973, 475] width 76 height 9
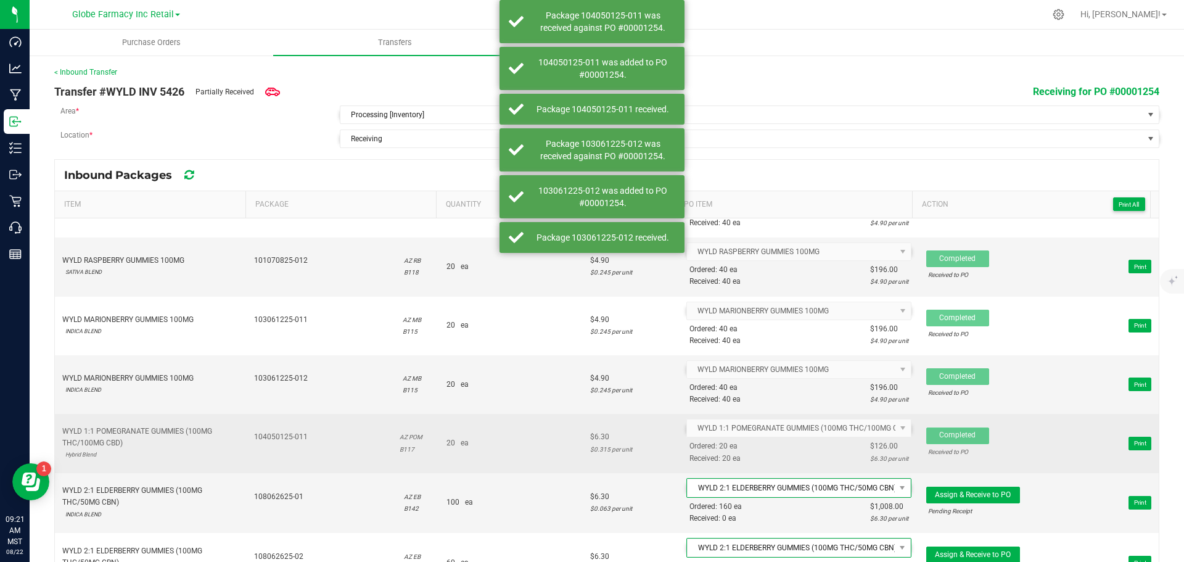
scroll to position [62, 0]
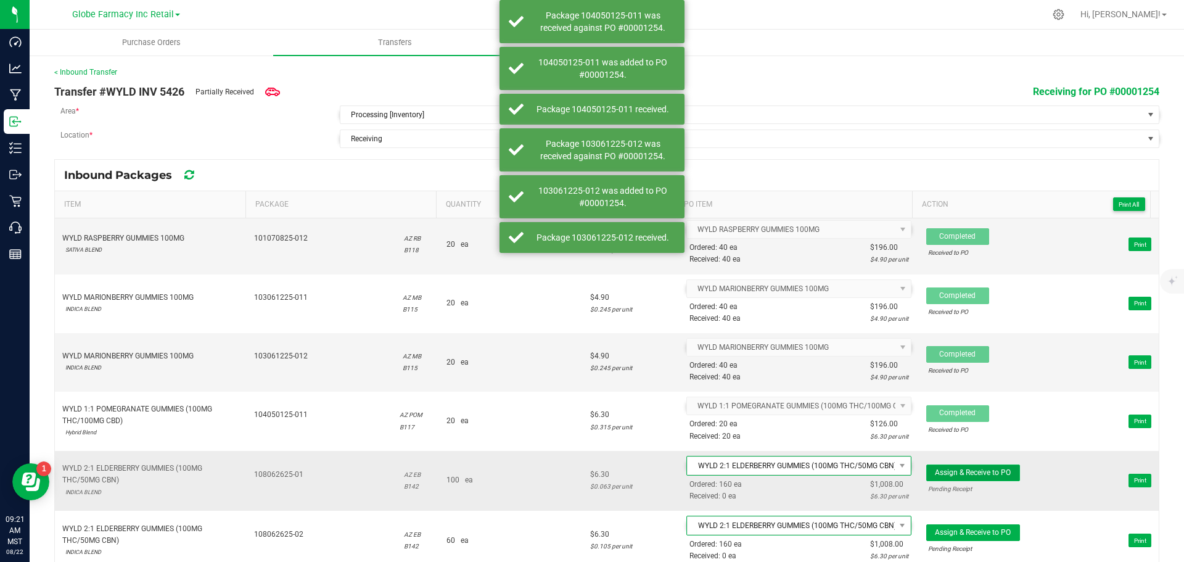
click at [945, 480] on button "Assign & Receive to PO" at bounding box center [973, 472] width 94 height 17
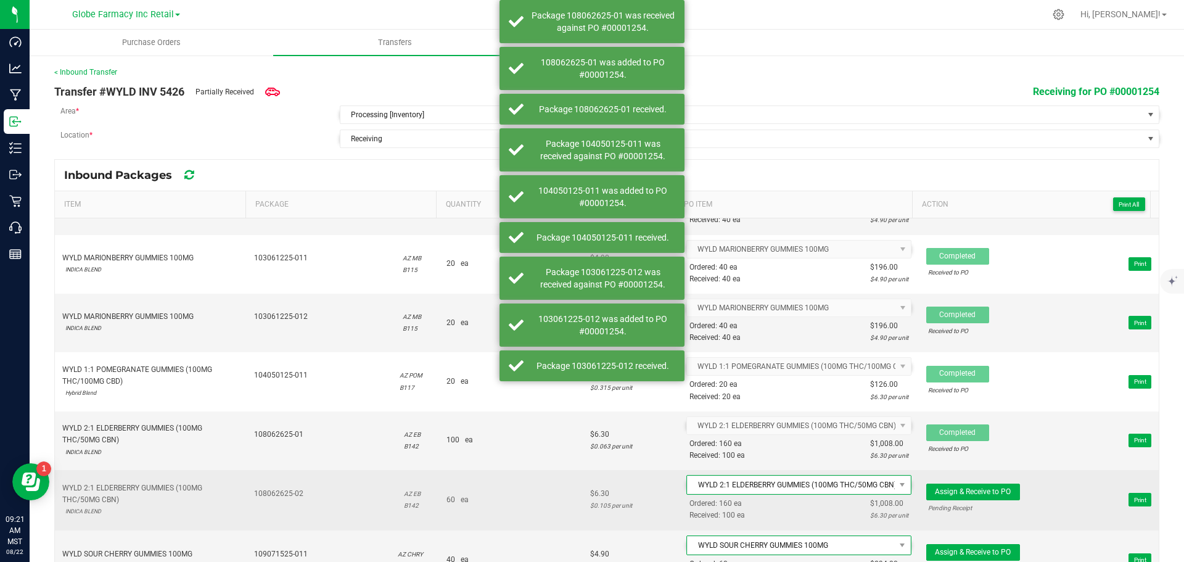
scroll to position [123, 0]
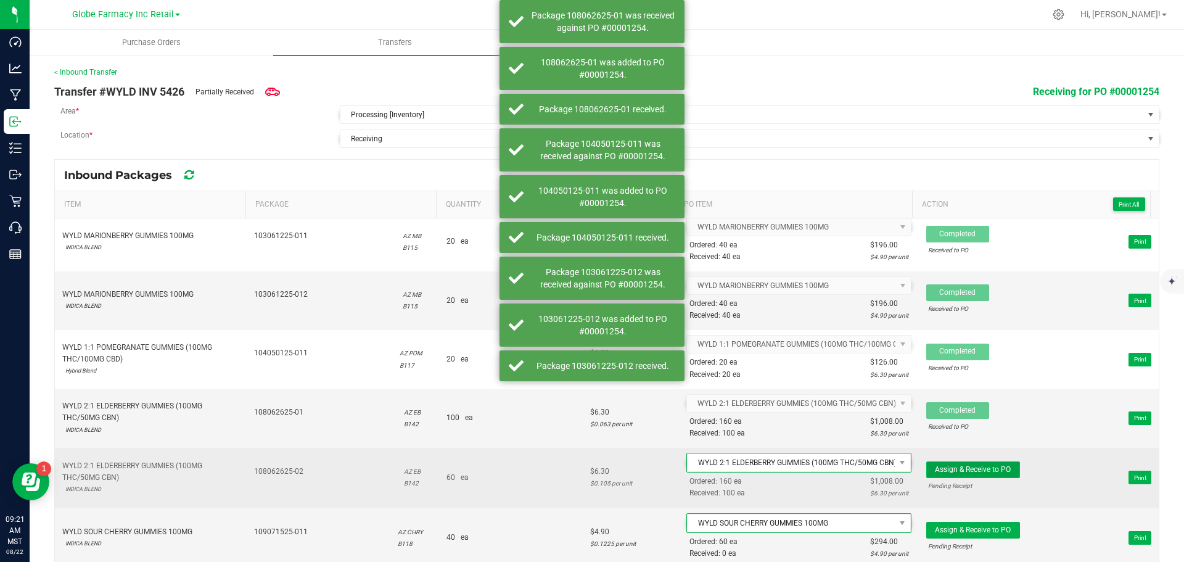
click at [955, 465] on button "Assign & Receive to PO" at bounding box center [973, 469] width 94 height 17
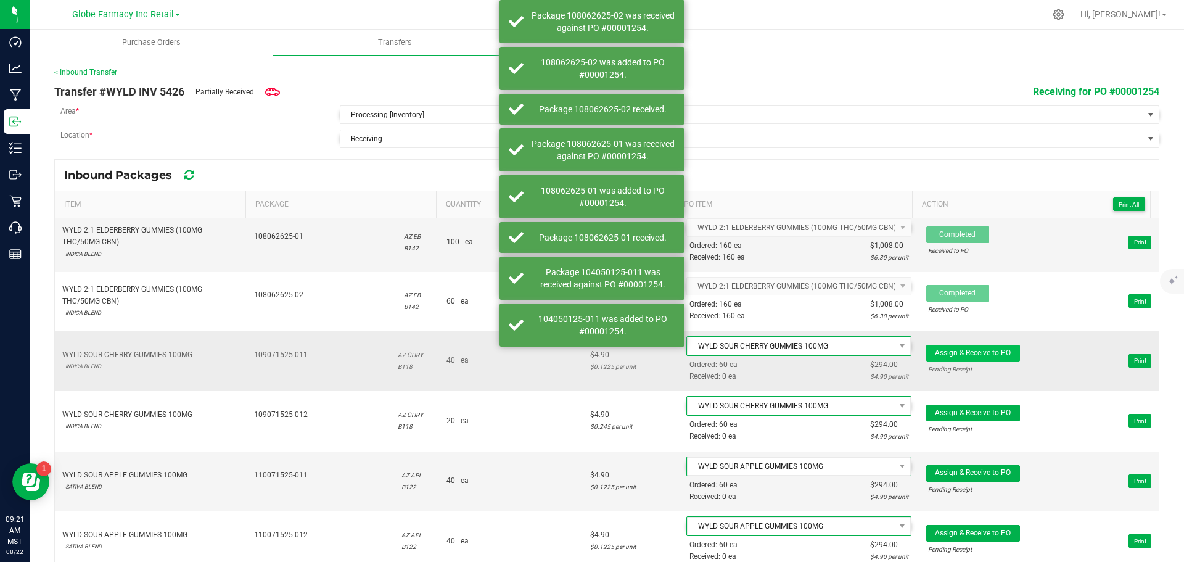
scroll to position [308, 0]
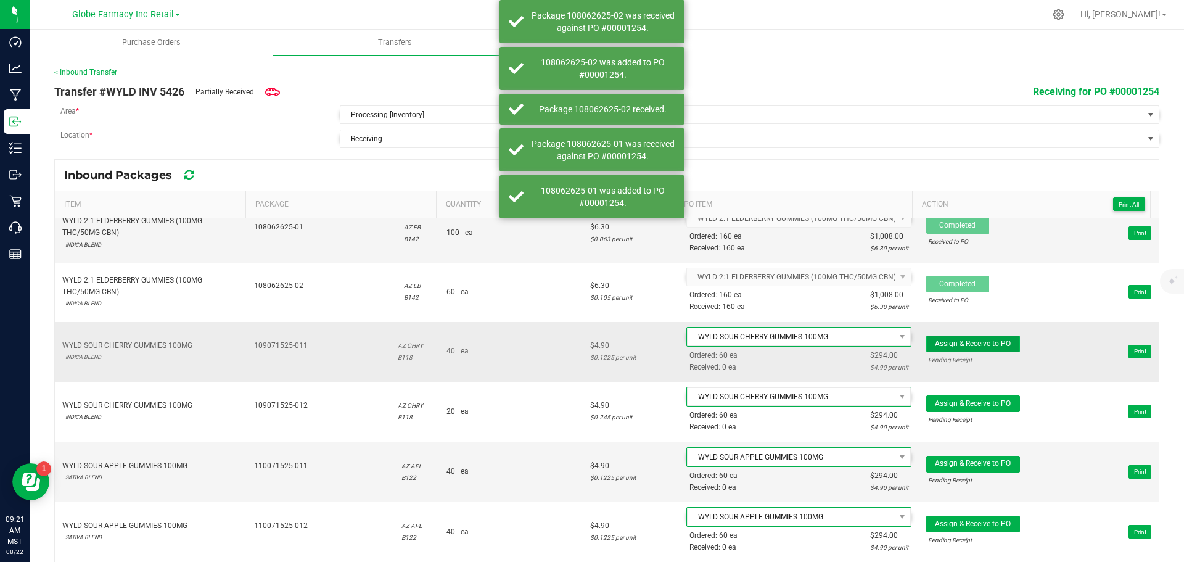
click at [935, 347] on span "Assign & Receive to PO" at bounding box center [973, 343] width 76 height 9
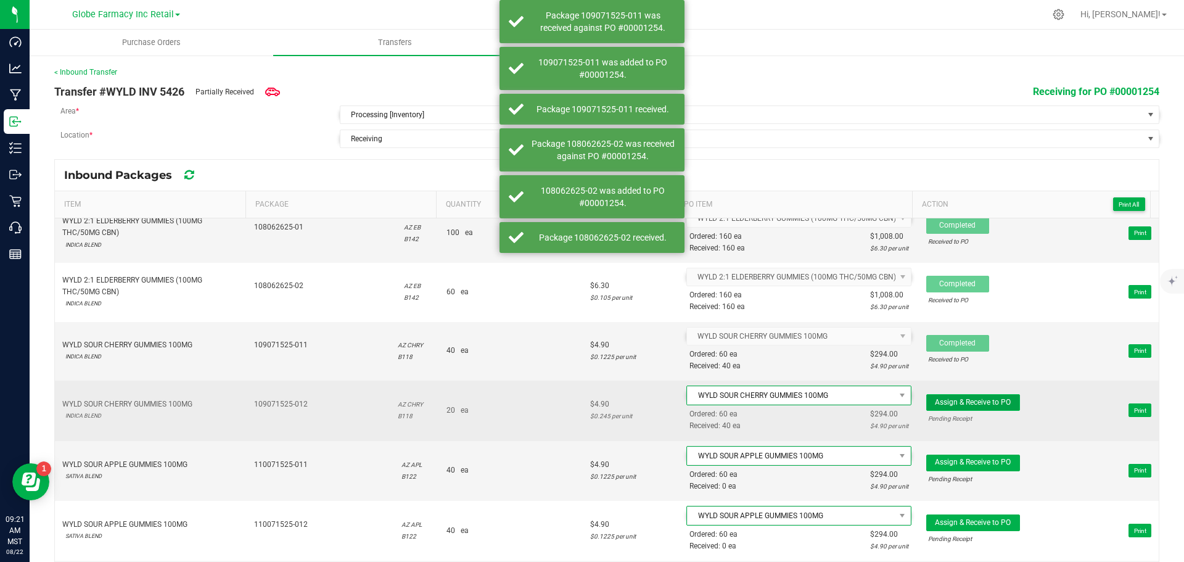
click at [934, 395] on button "Assign & Receive to PO" at bounding box center [973, 402] width 94 height 17
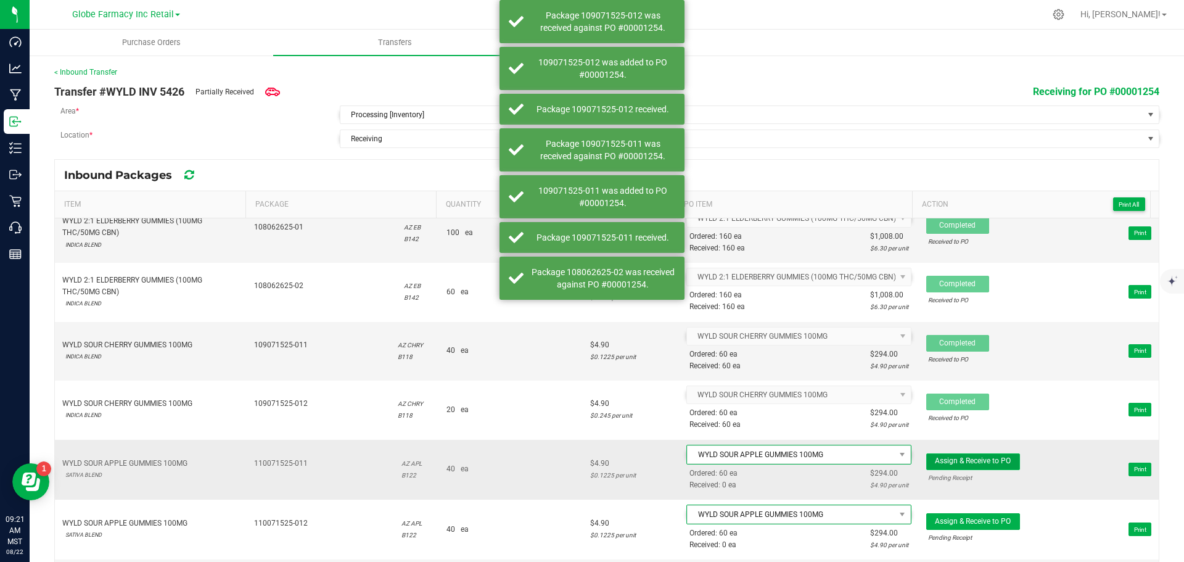
click at [974, 462] on span "Assign & Receive to PO" at bounding box center [973, 460] width 76 height 9
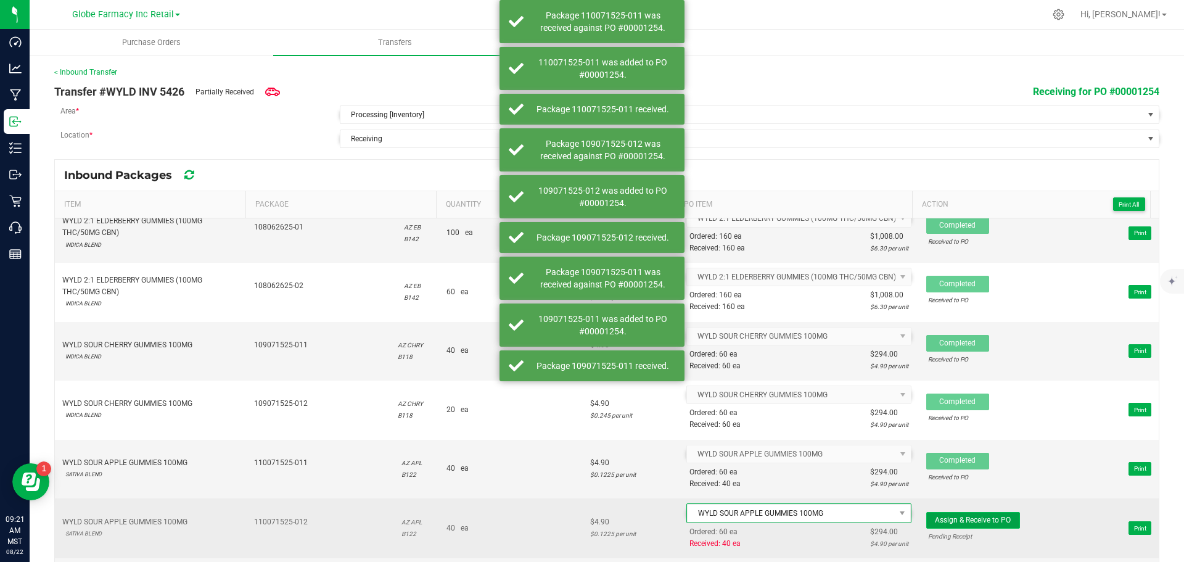
click at [958, 522] on span "Assign & Receive to PO" at bounding box center [973, 520] width 76 height 9
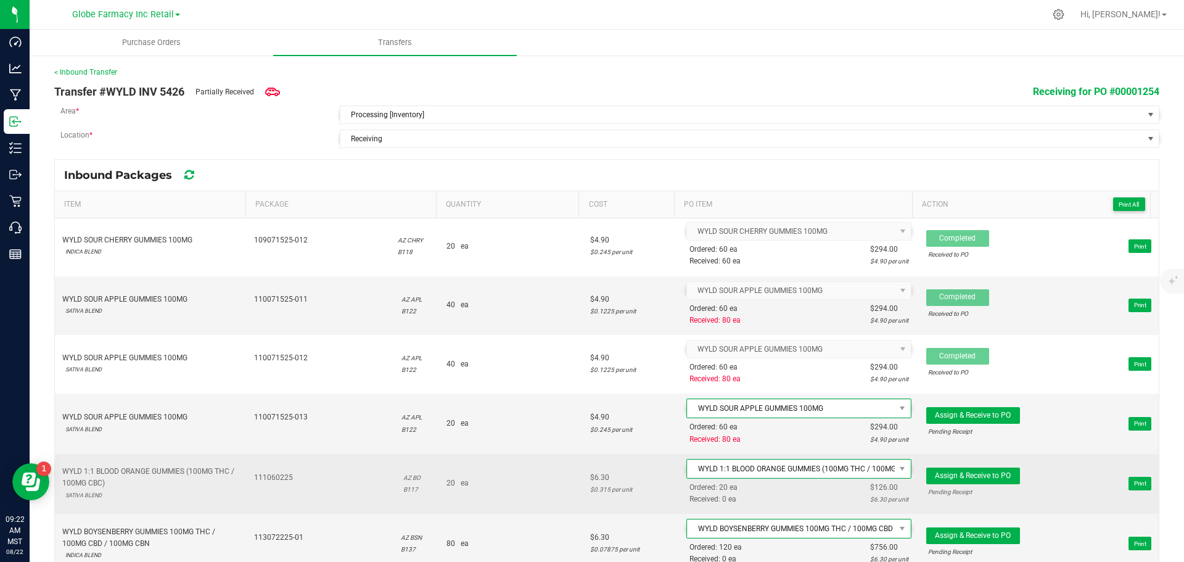
scroll to position [493, 0]
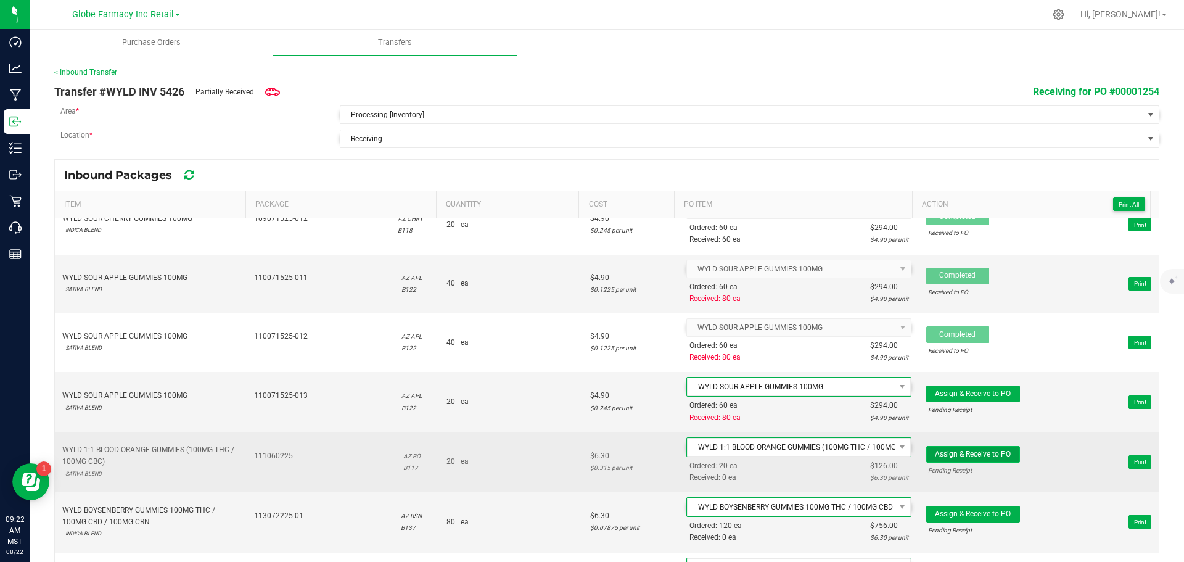
click at [982, 454] on span "Assign & Receive to PO" at bounding box center [973, 454] width 76 height 9
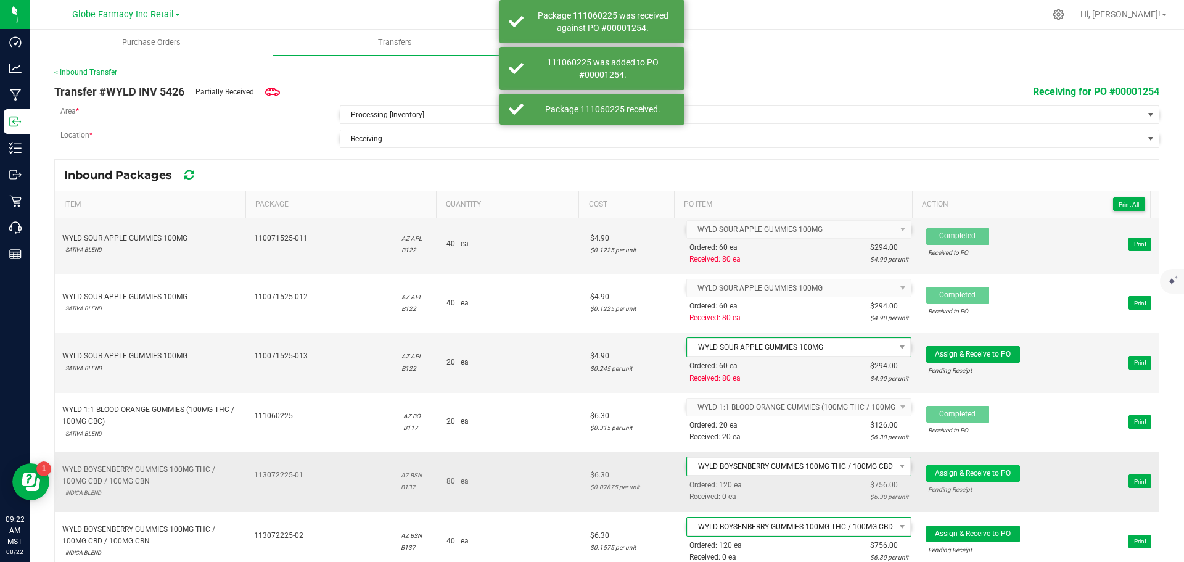
scroll to position [555, 0]
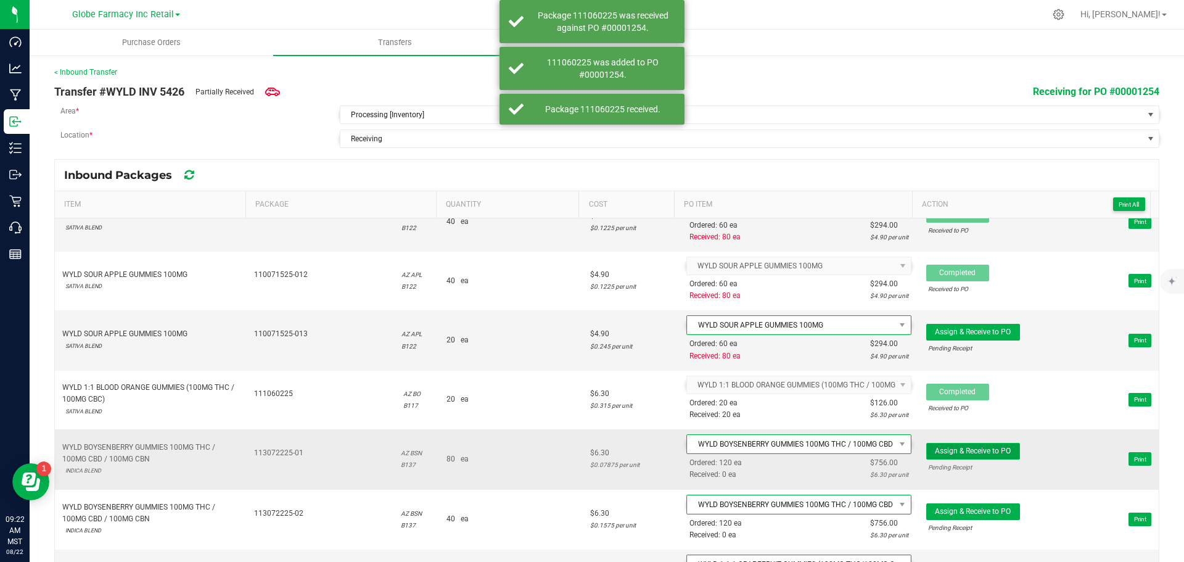
click at [957, 445] on button "Assign & Receive to PO" at bounding box center [973, 451] width 94 height 17
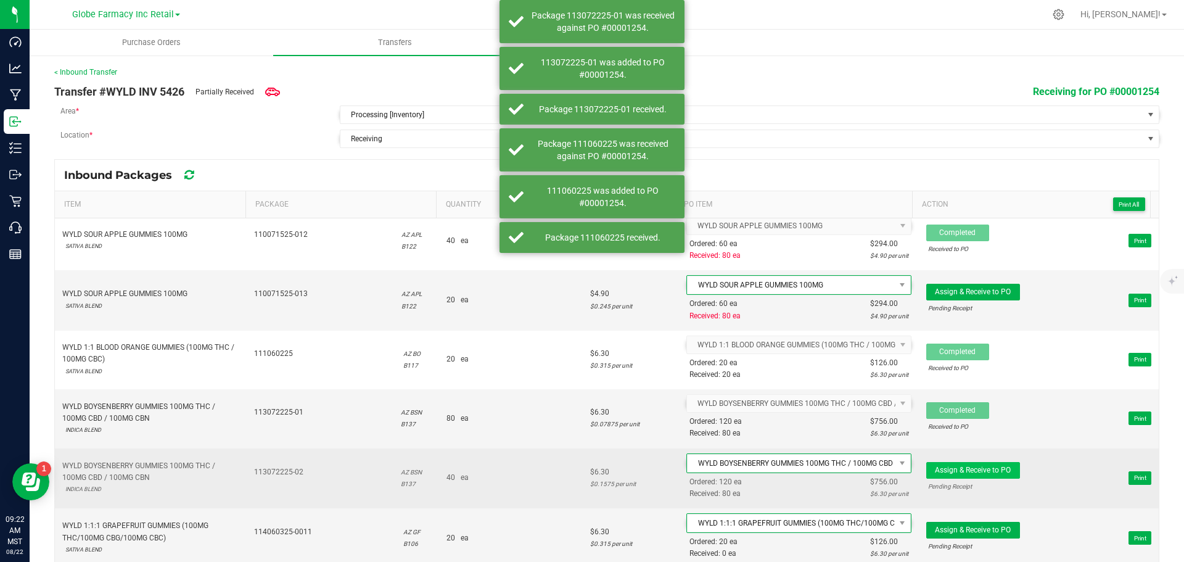
scroll to position [617, 0]
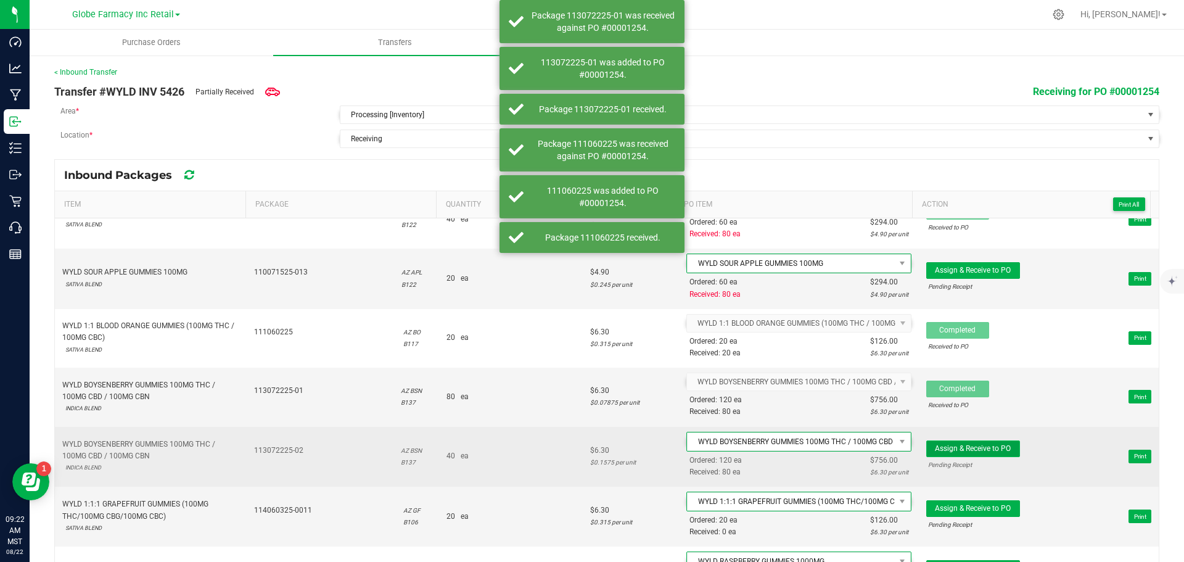
click at [968, 446] on span "Assign & Receive to PO" at bounding box center [973, 448] width 76 height 9
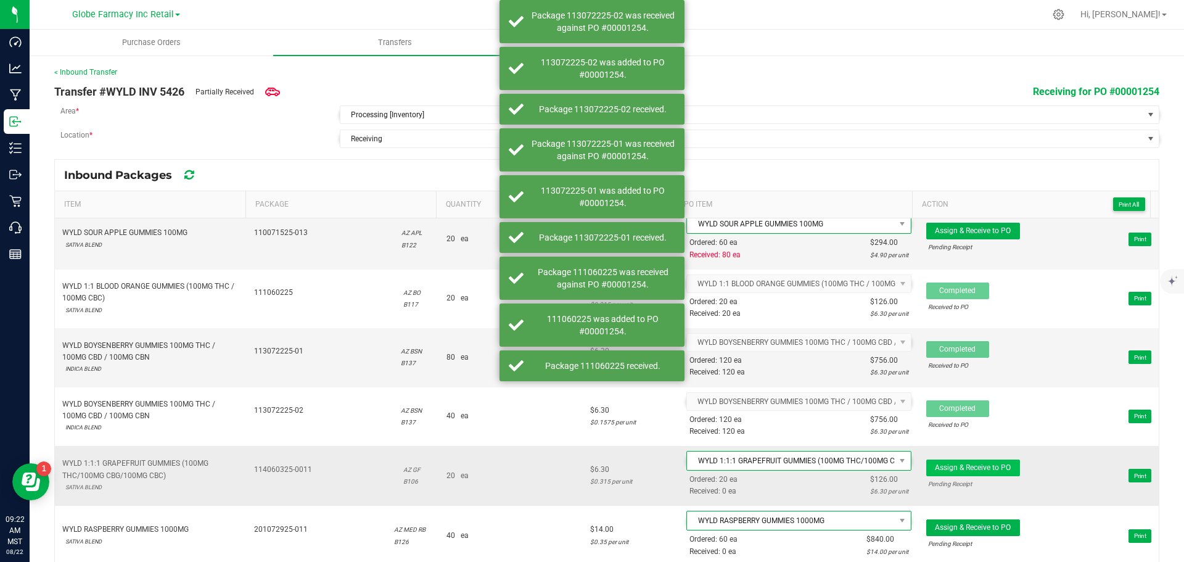
scroll to position [678, 0]
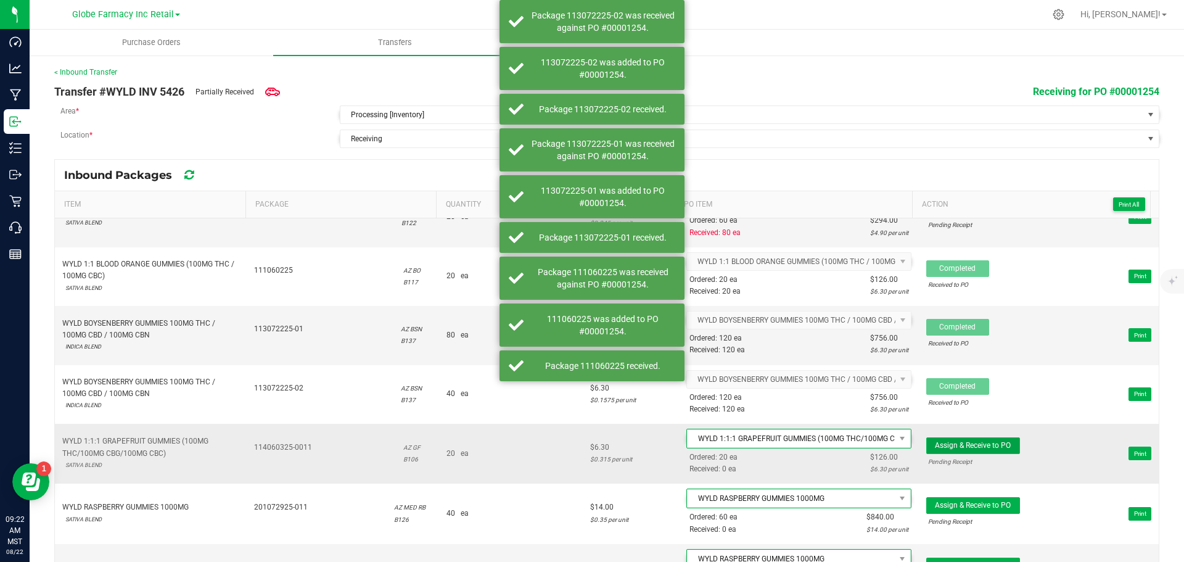
click at [971, 443] on span "Assign & Receive to PO" at bounding box center [973, 445] width 76 height 9
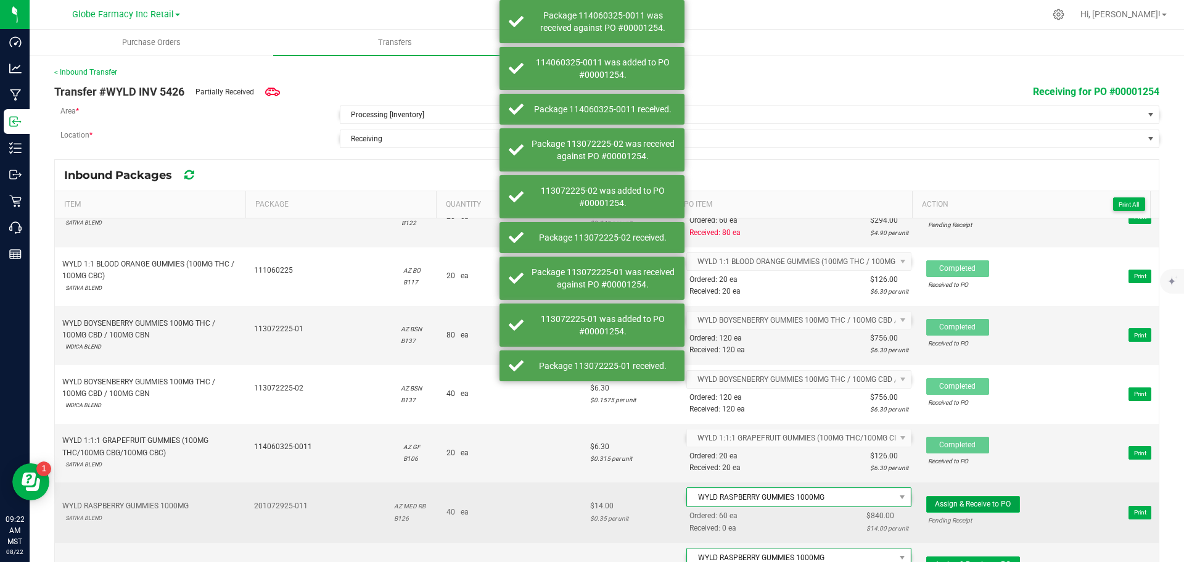
click at [962, 504] on span "Assign & Receive to PO" at bounding box center [973, 504] width 76 height 9
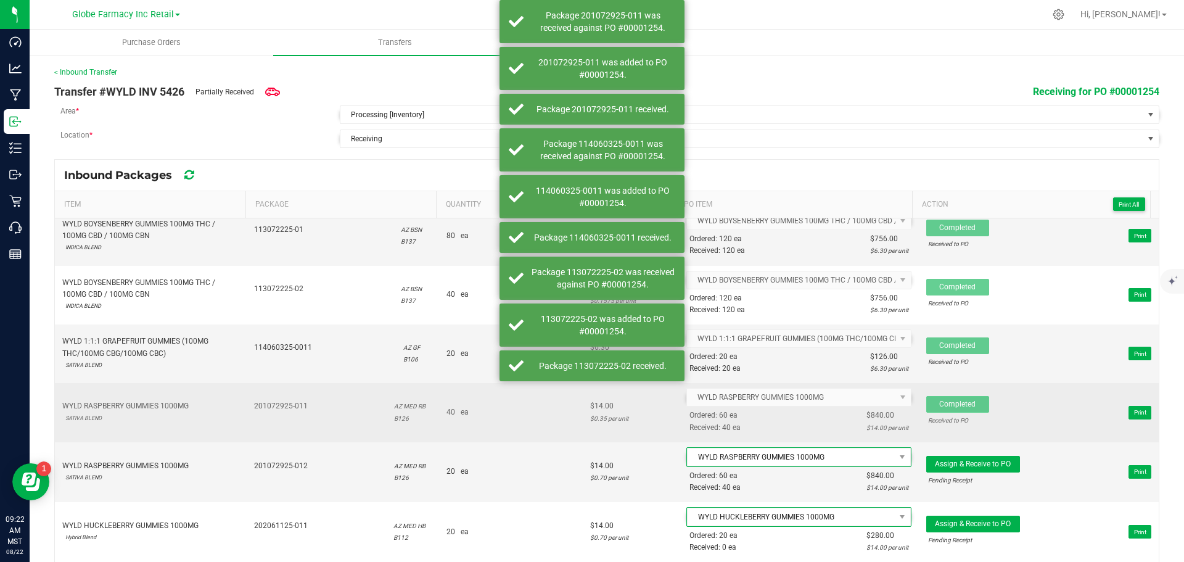
scroll to position [802, 0]
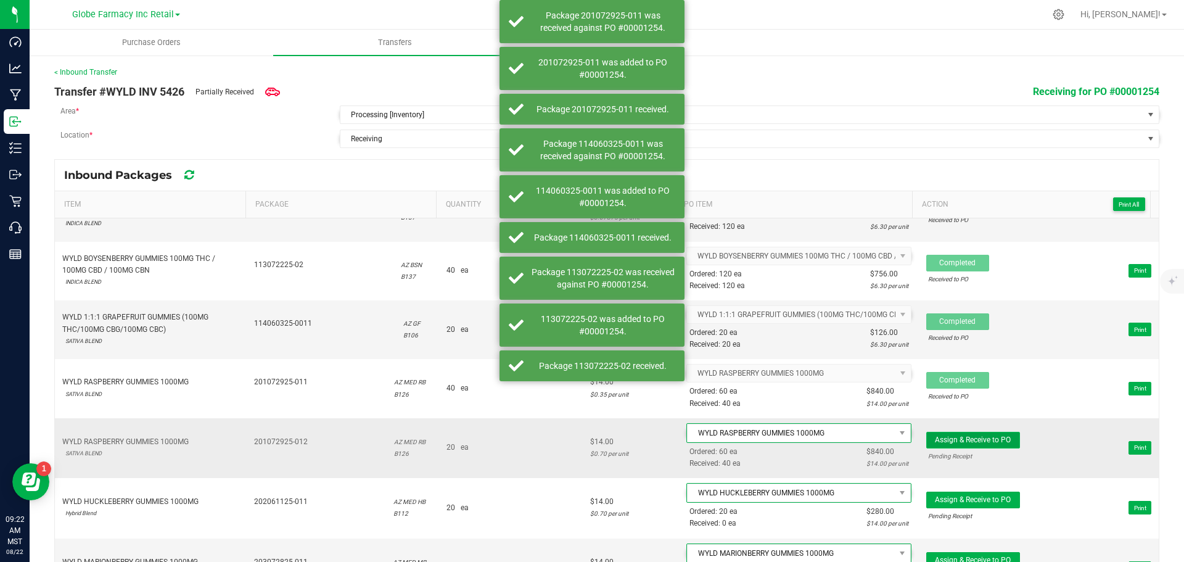
click at [937, 439] on span "Assign & Receive to PO" at bounding box center [973, 439] width 76 height 9
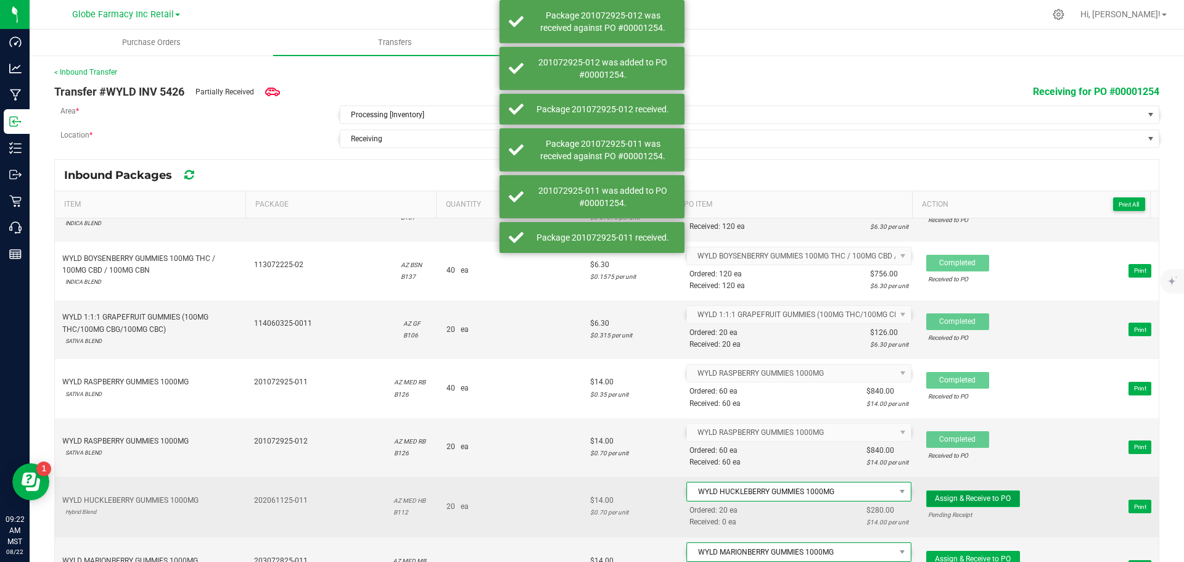
click at [944, 494] on span "Assign & Receive to PO" at bounding box center [973, 498] width 76 height 9
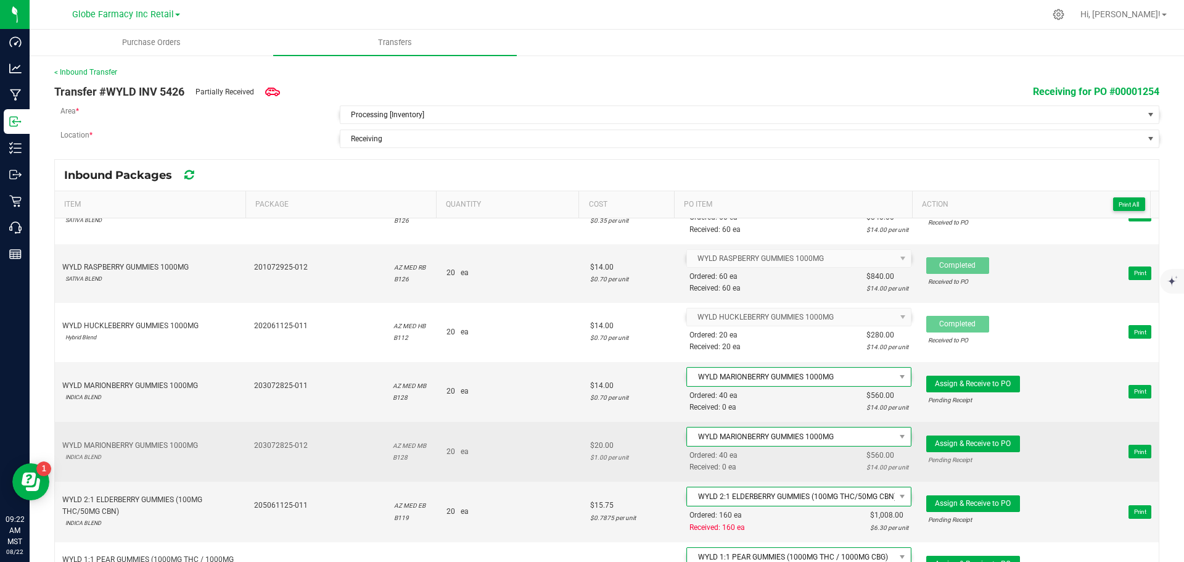
scroll to position [987, 0]
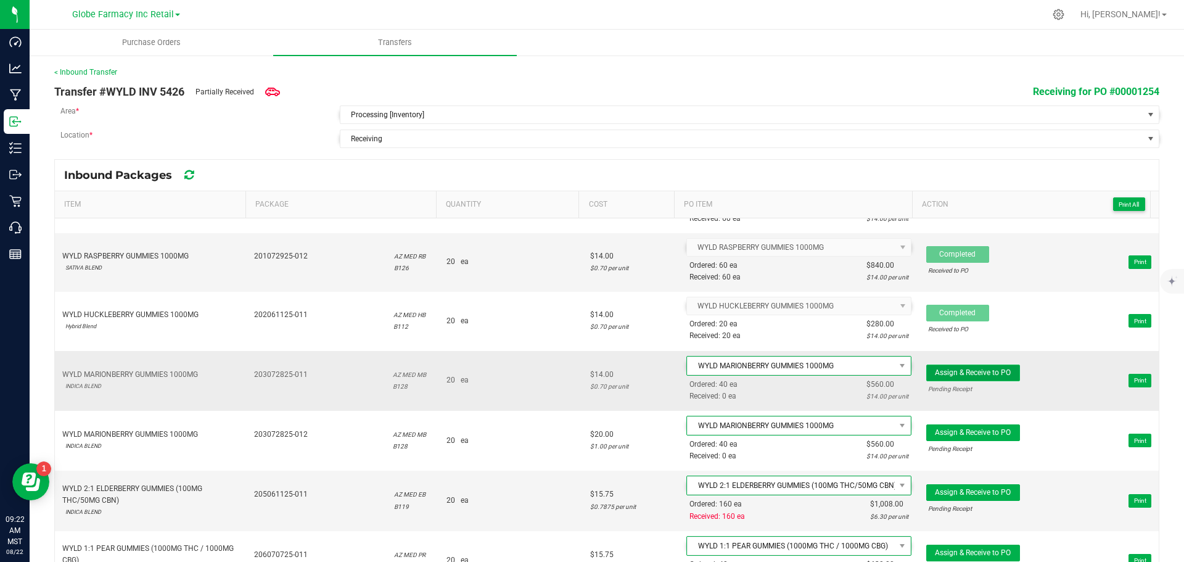
click at [939, 375] on span "Assign & Receive to PO" at bounding box center [973, 372] width 76 height 9
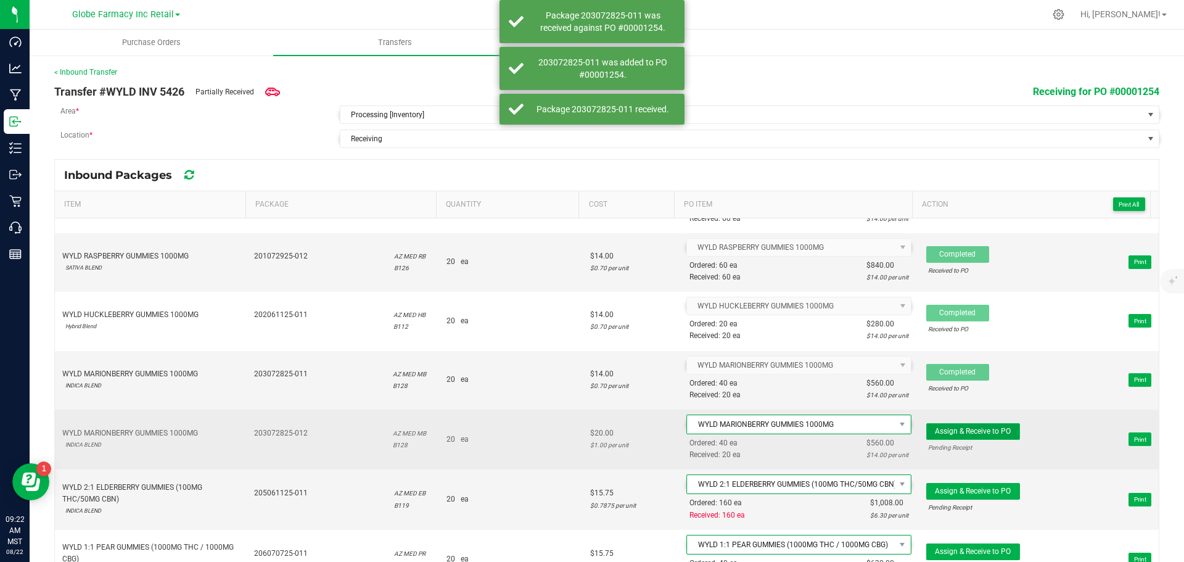
click at [940, 428] on span "Assign & Receive to PO" at bounding box center [973, 431] width 76 height 9
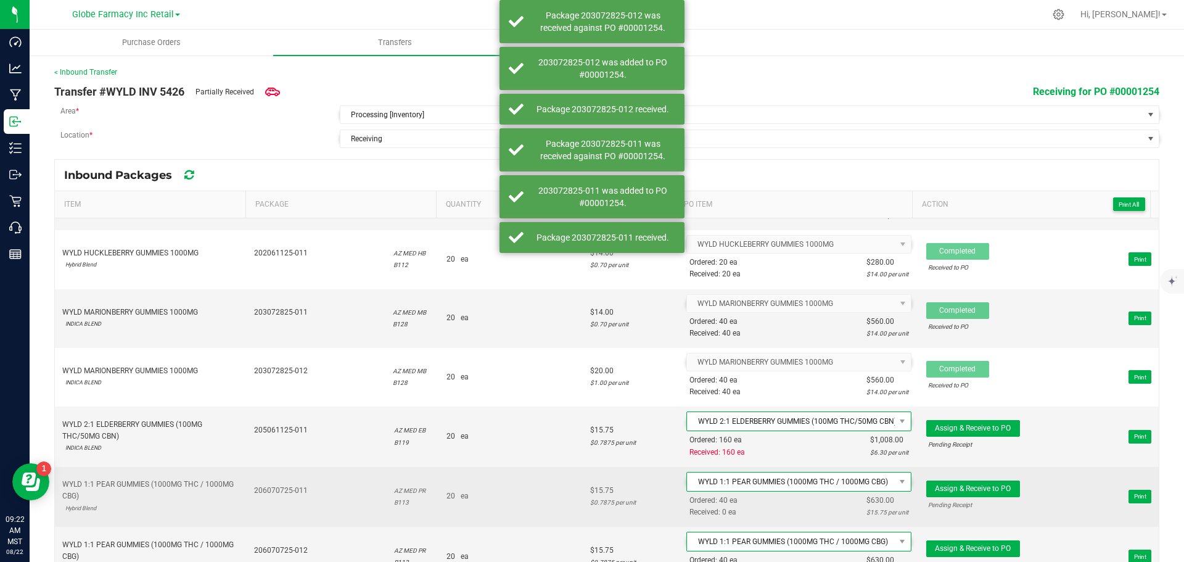
scroll to position [1110, 0]
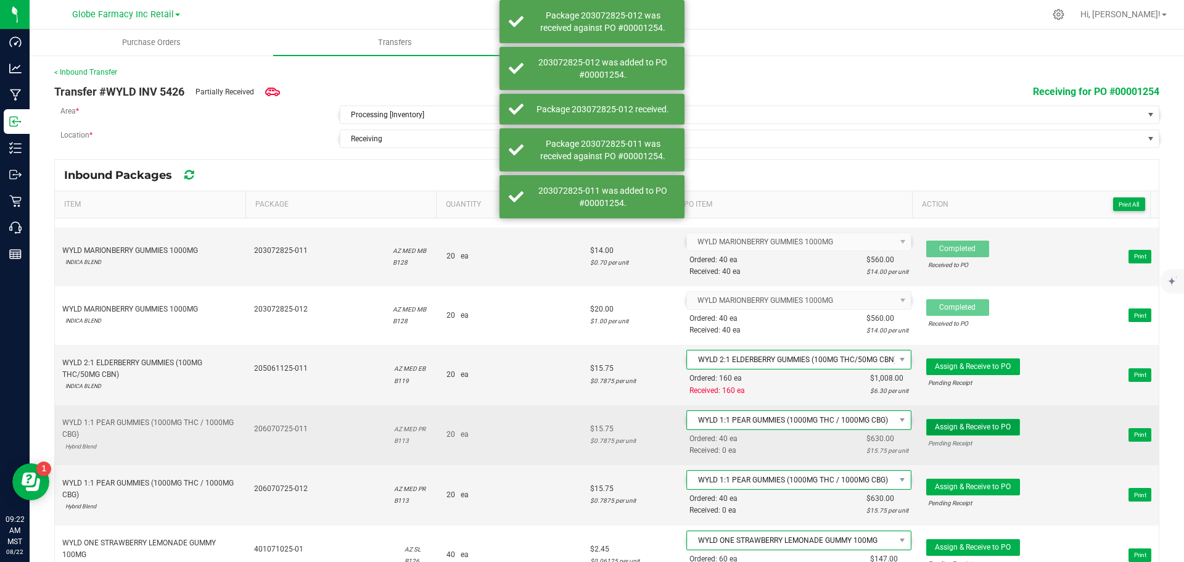
click at [949, 426] on span "Assign & Receive to PO" at bounding box center [973, 426] width 76 height 9
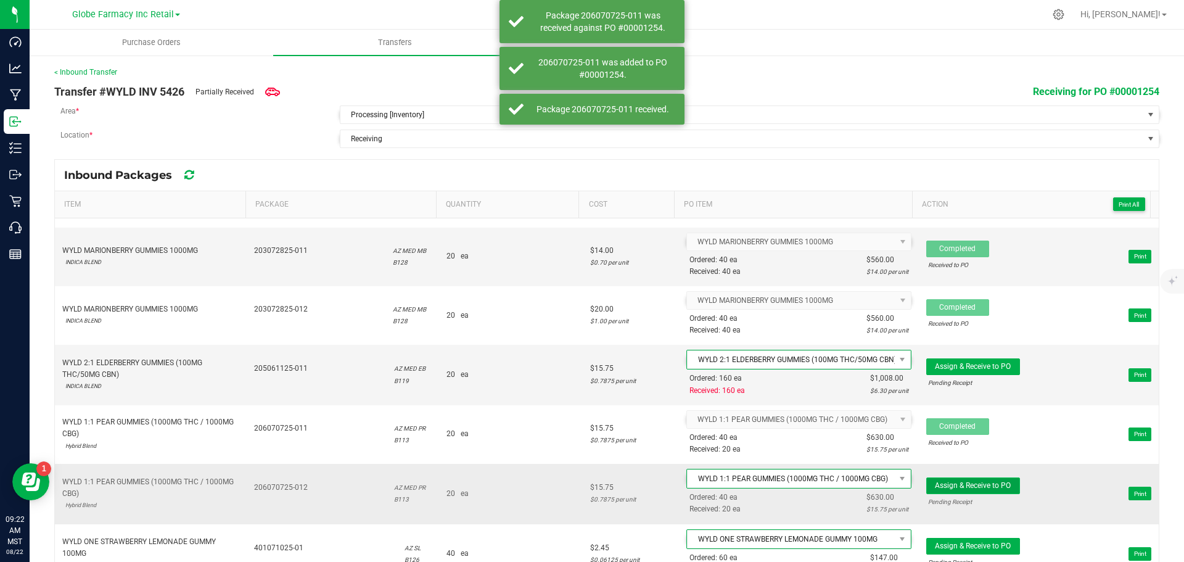
click at [950, 489] on span "Assign & Receive to PO" at bounding box center [973, 485] width 76 height 9
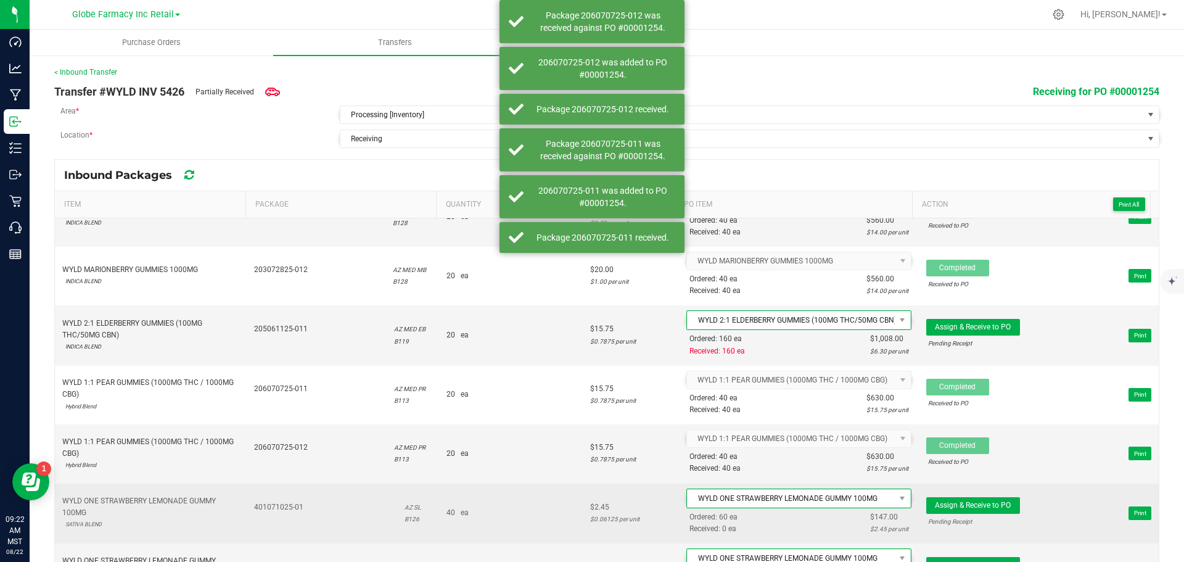
scroll to position [1172, 0]
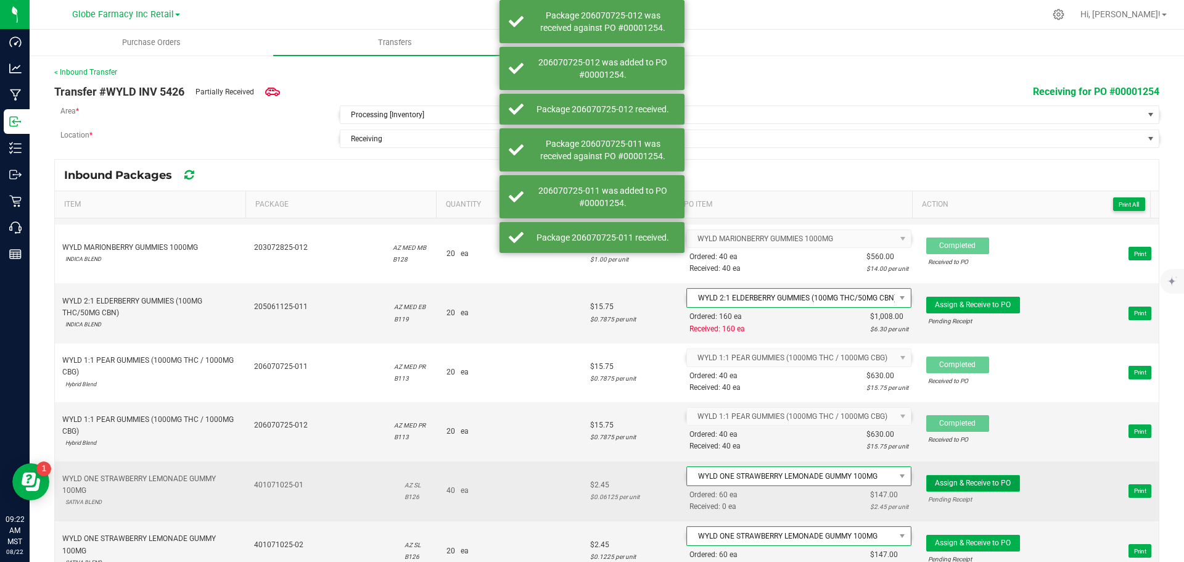
click at [968, 482] on span "Assign & Receive to PO" at bounding box center [973, 483] width 76 height 9
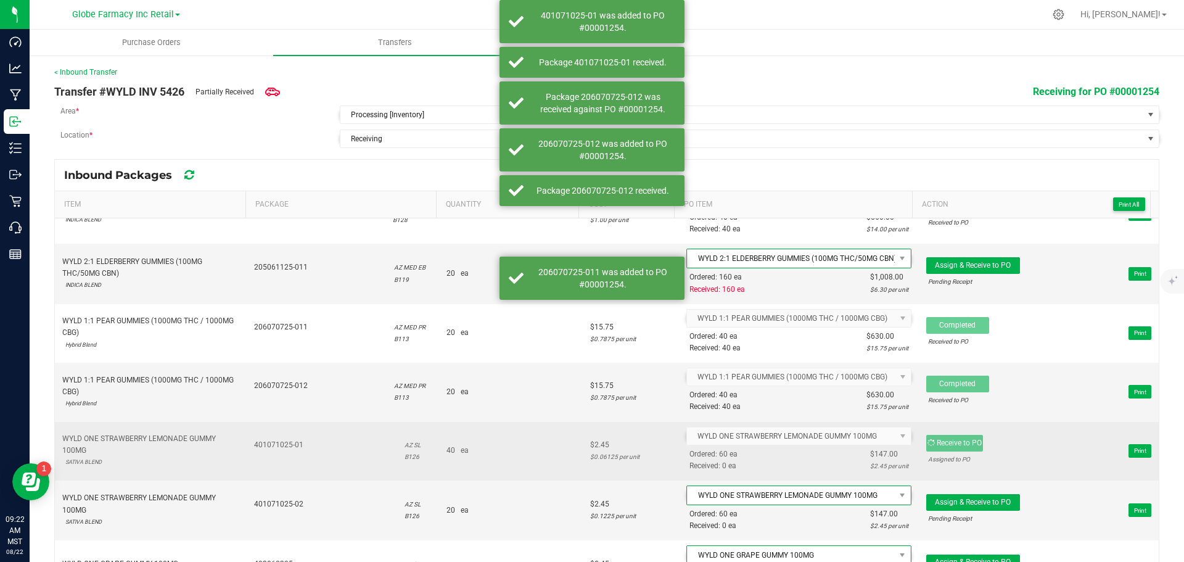
scroll to position [1233, 0]
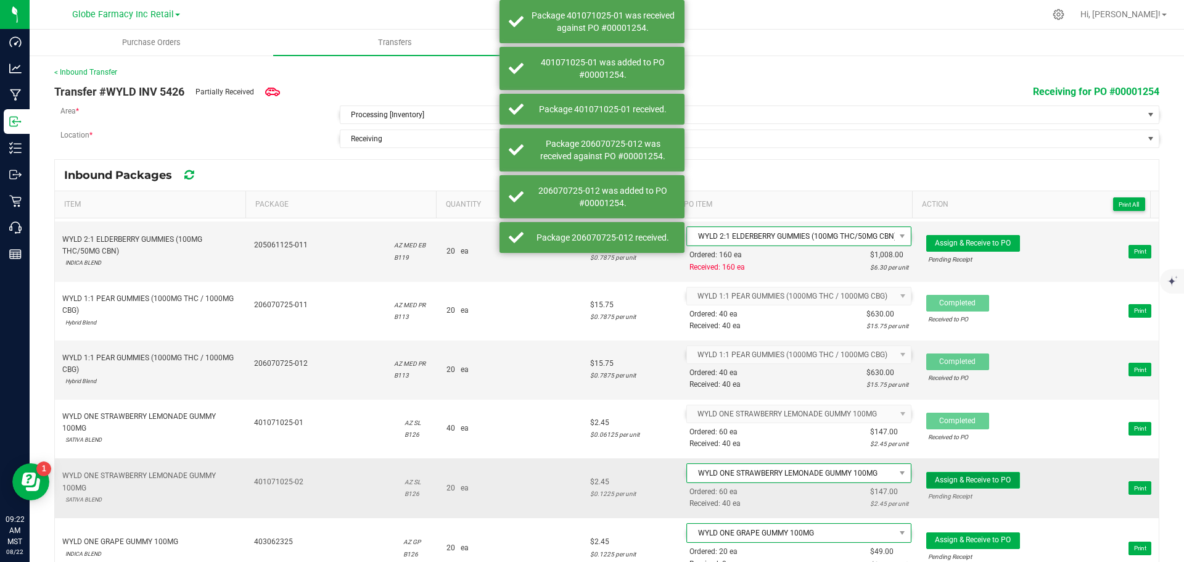
click at [960, 475] on span "Assign & Receive to PO" at bounding box center [973, 479] width 76 height 9
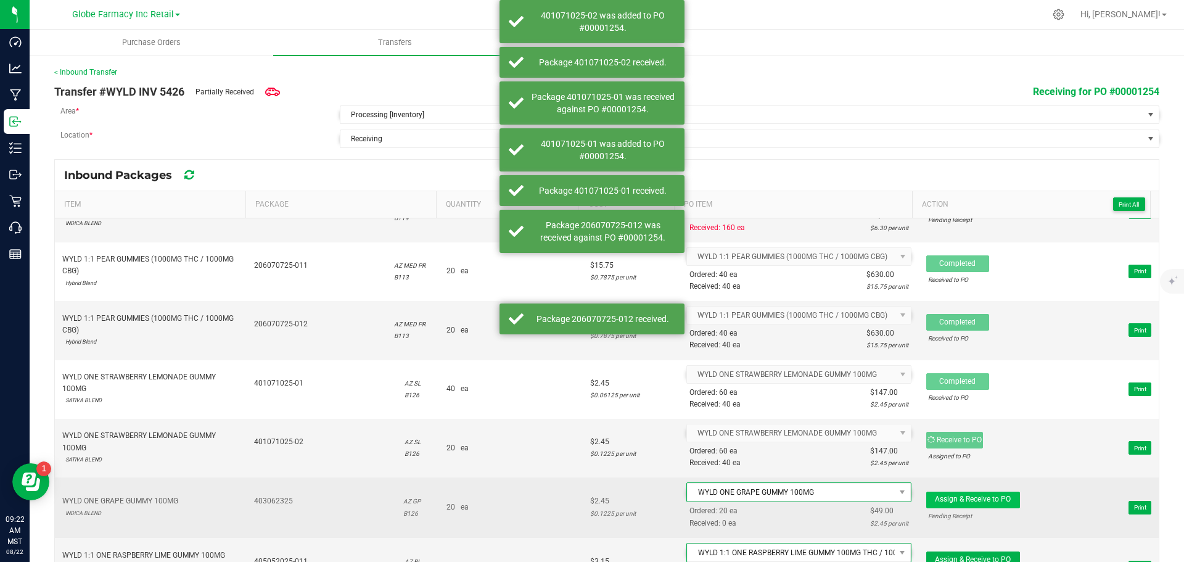
scroll to position [1295, 0]
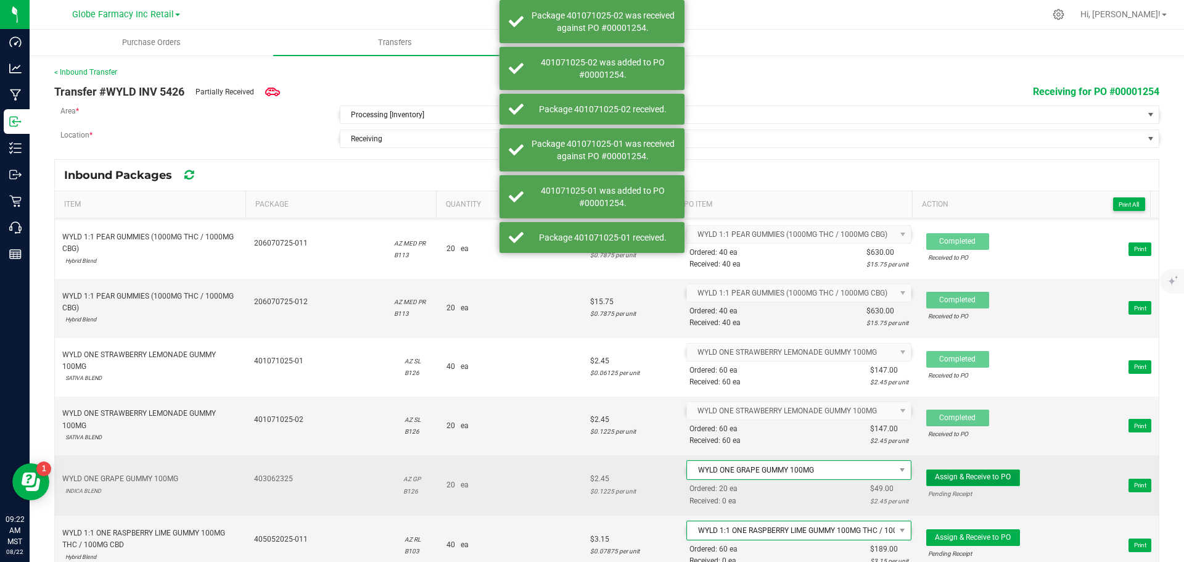
click at [958, 476] on span "Assign & Receive to PO" at bounding box center [973, 476] width 76 height 9
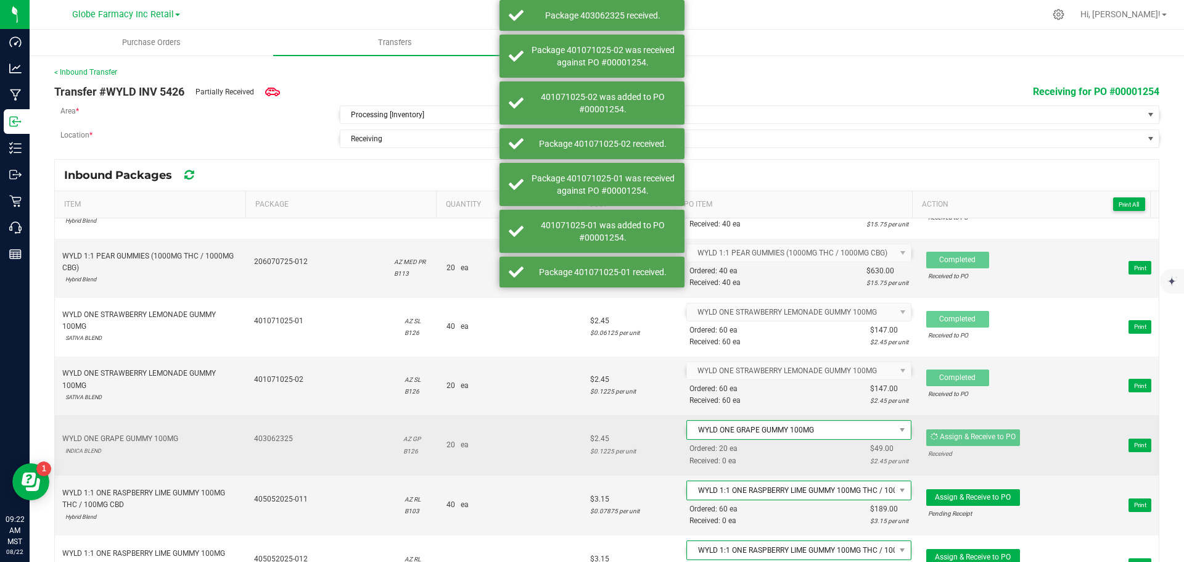
scroll to position [1357, 0]
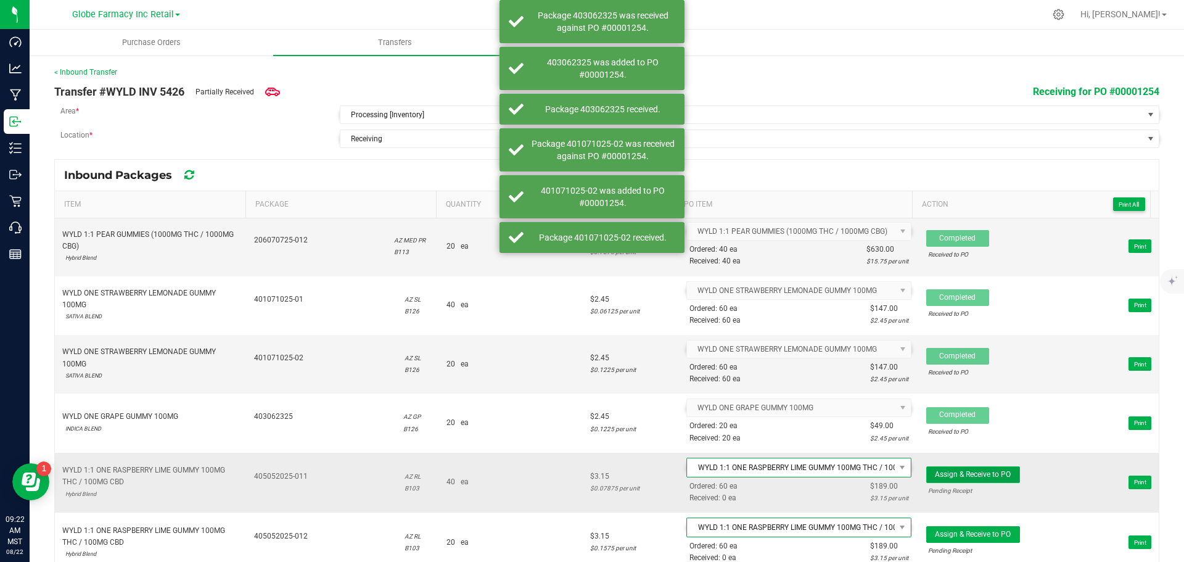
click at [949, 477] on span "Assign & Receive to PO" at bounding box center [973, 474] width 76 height 9
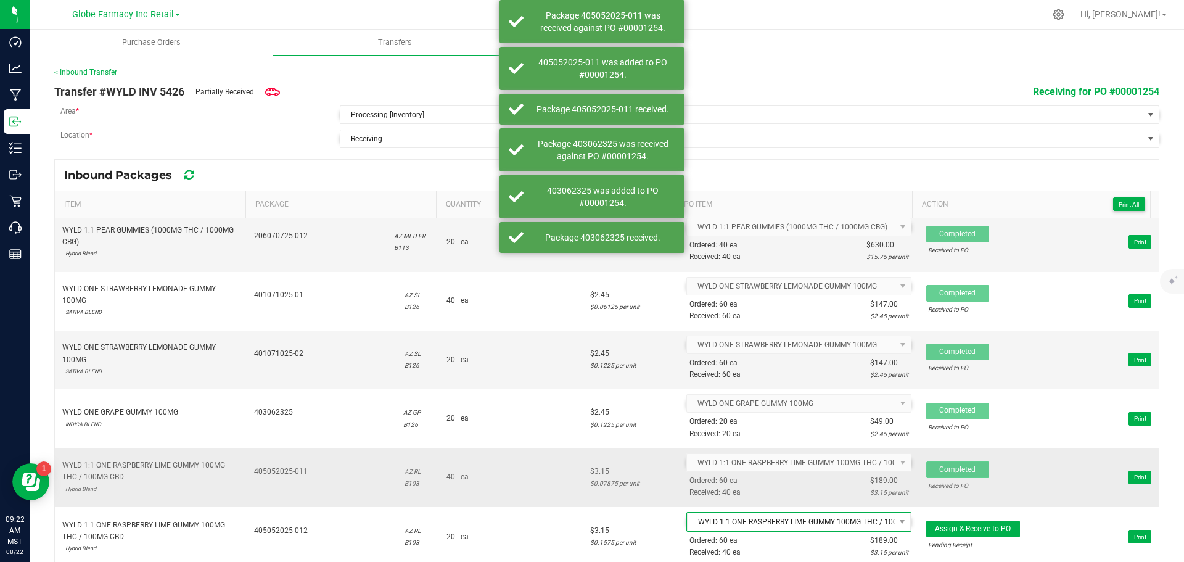
scroll to position [1362, 0]
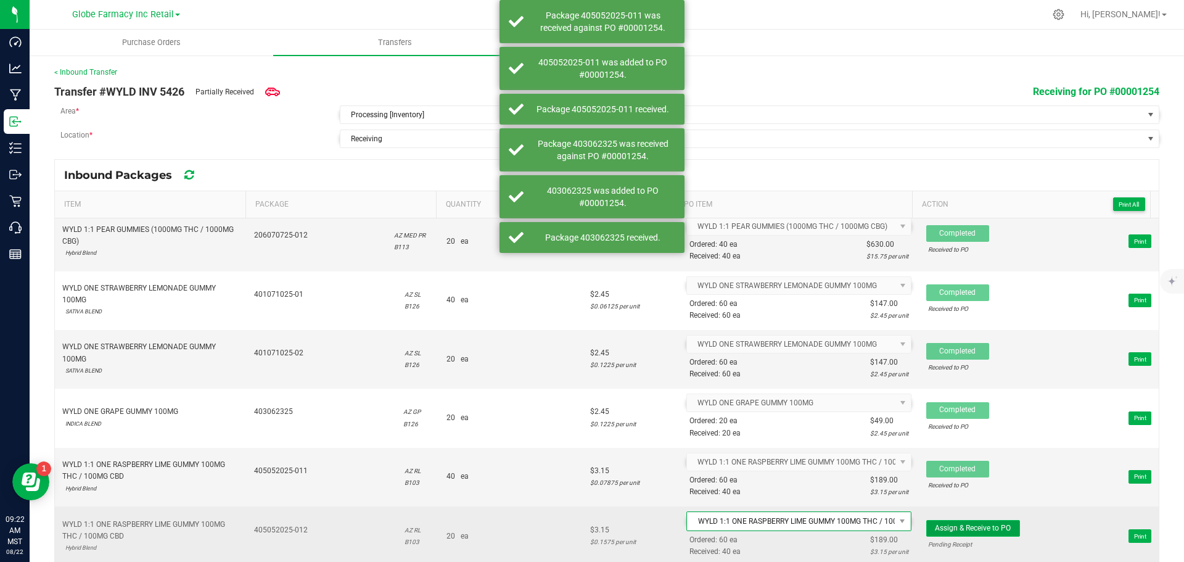
click at [942, 527] on span "Assign & Receive to PO" at bounding box center [973, 528] width 76 height 9
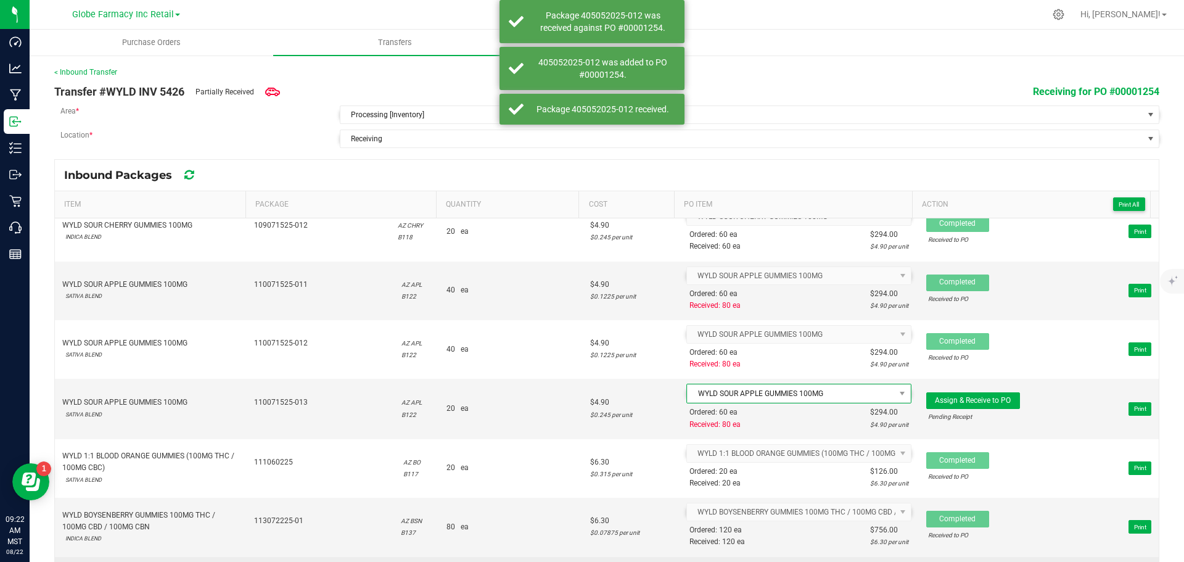
scroll to position [435, 0]
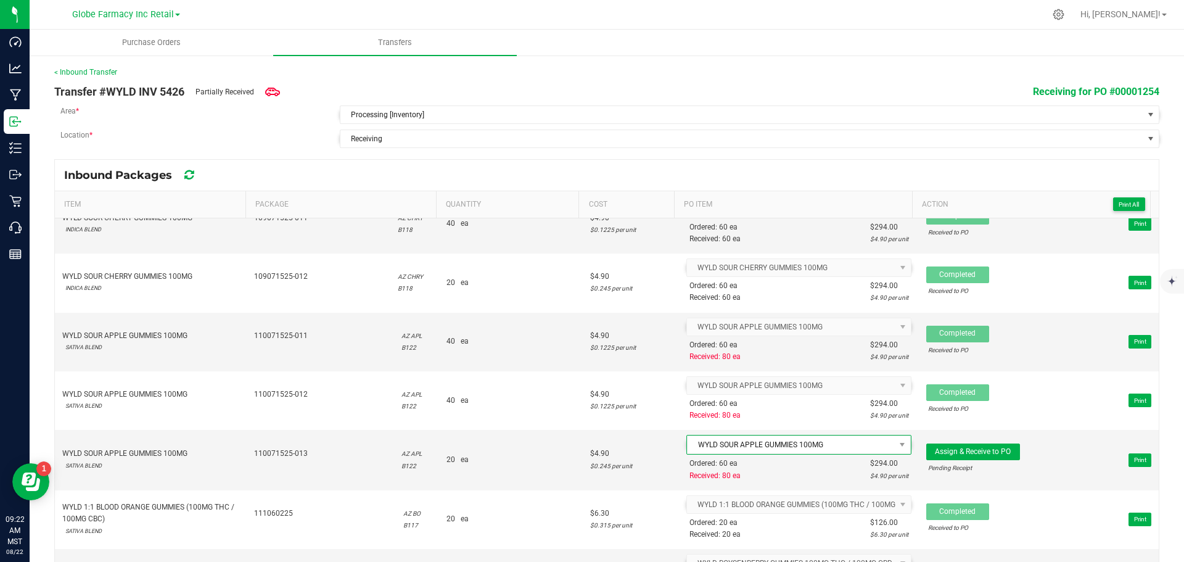
click at [70, 67] on div "< Inbound Transfer" at bounding box center [606, 72] width 1105 height 11
click at [70, 72] on link "< Inbound Transfer" at bounding box center [85, 72] width 63 height 9
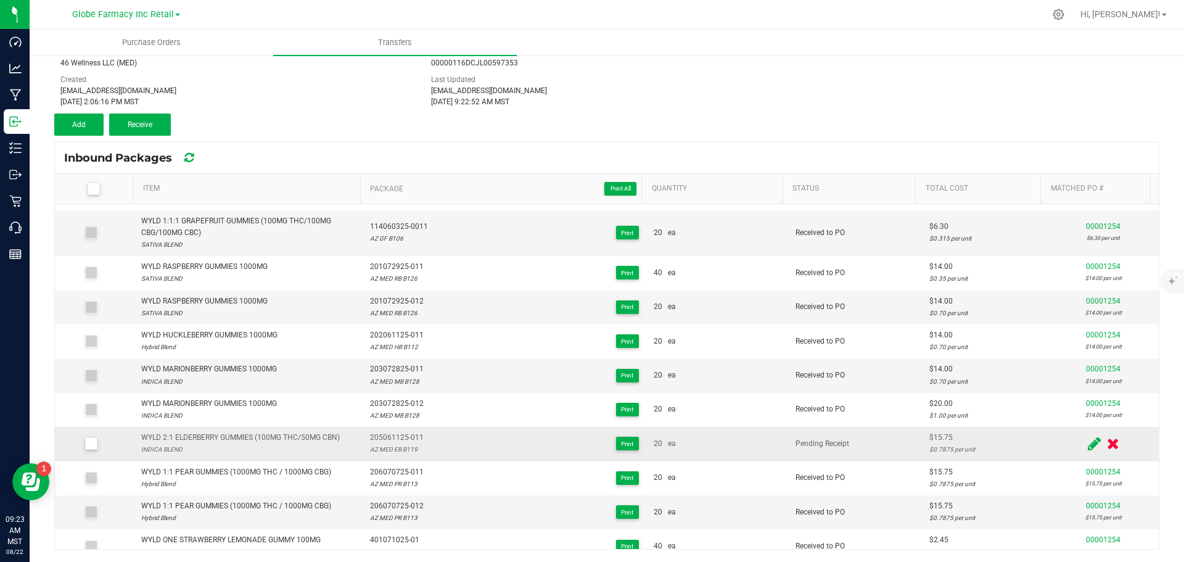
scroll to position [543, 0]
click at [1088, 450] on icon at bounding box center [1094, 442] width 13 height 15
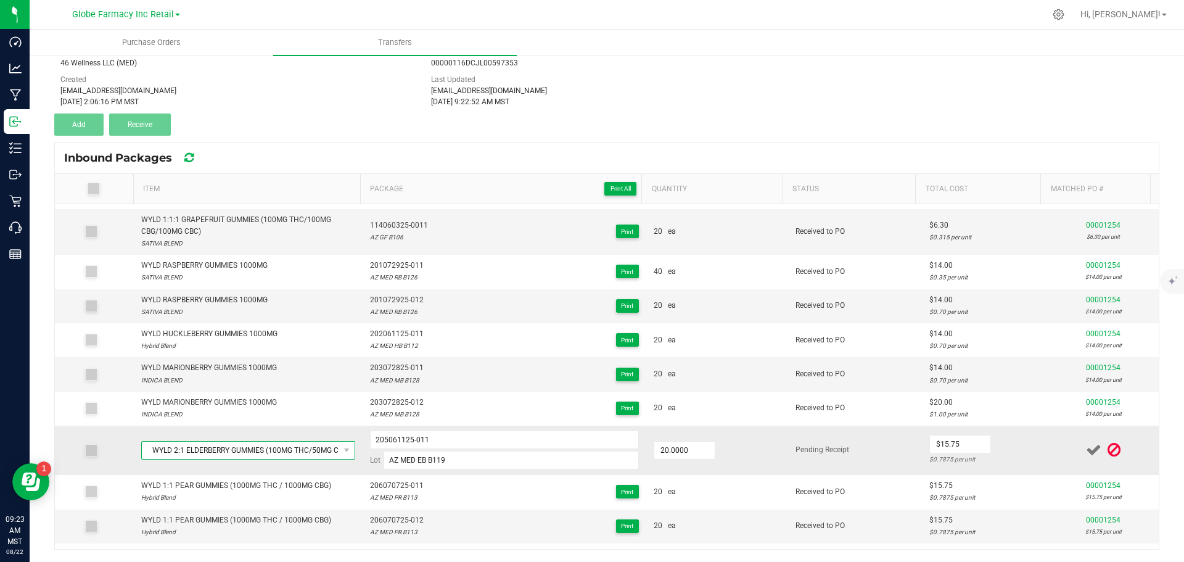
click at [295, 459] on span "WYLD 2:1 ELDERBERRY GUMMIES (100MG THC/50MG CBN)" at bounding box center [240, 450] width 197 height 17
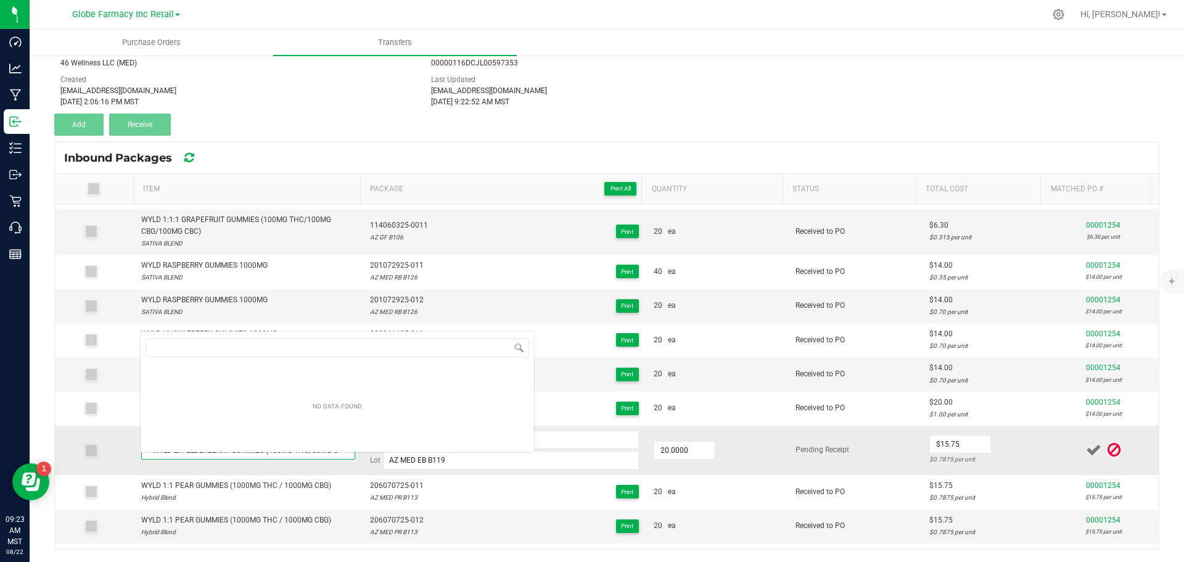
scroll to position [19, 208]
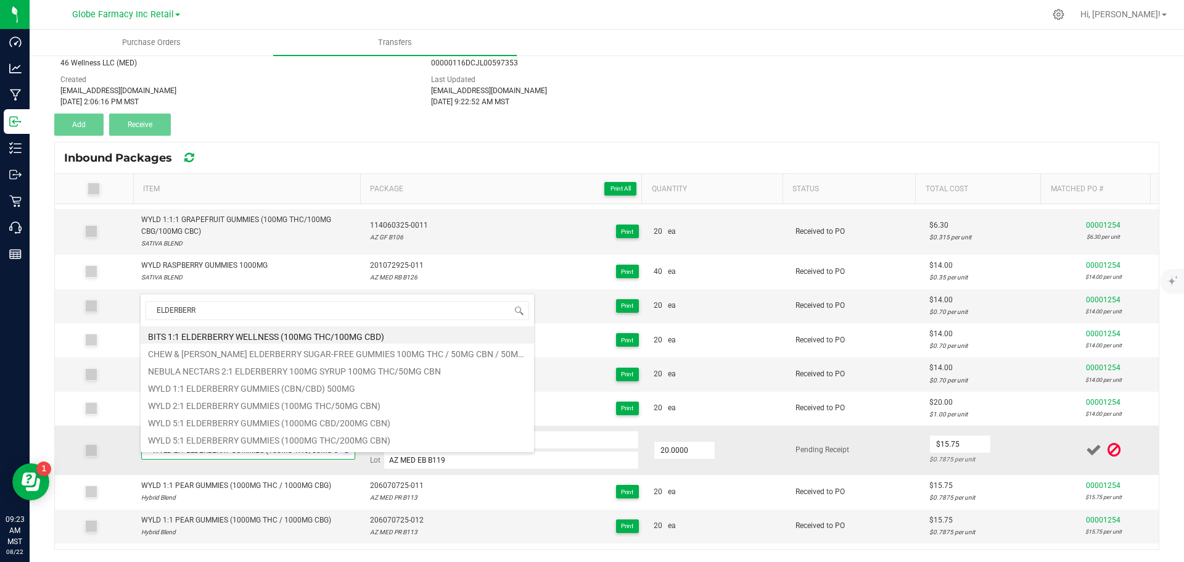
type input "ELDERBERRY"
click at [214, 436] on li "WYLD 5:1 ELDERBERRY GUMMIES (1000MG THC/200MG CBN)" at bounding box center [337, 438] width 393 height 17
type input "20 ea"
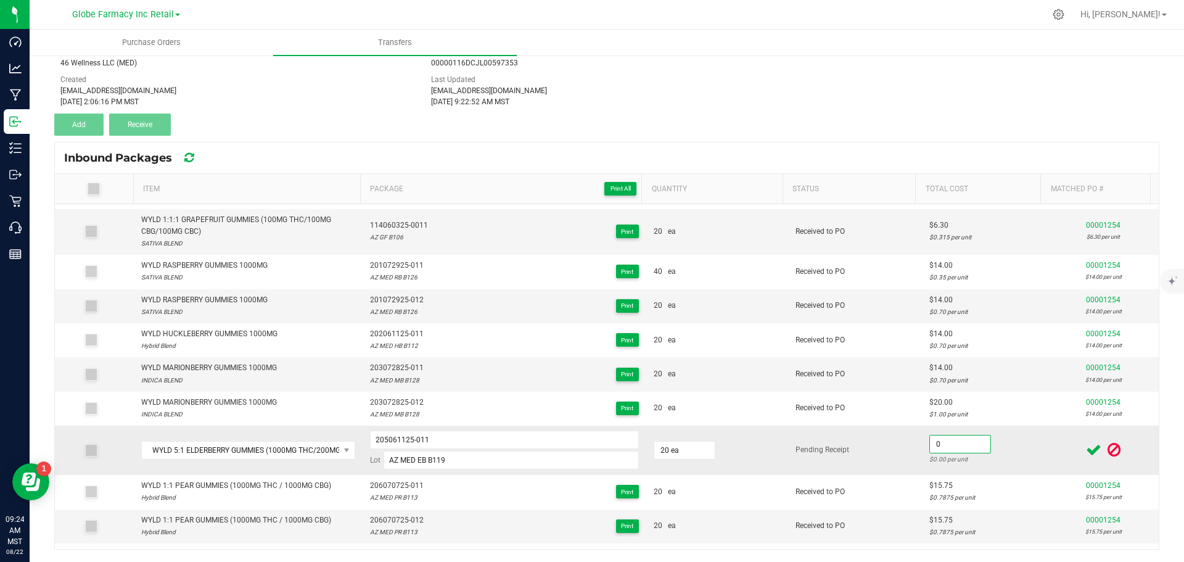
click at [951, 453] on input "0" at bounding box center [960, 443] width 60 height 17
type input "$15.75"
click at [821, 468] on td "Pending Receipt" at bounding box center [855, 450] width 134 height 49
click at [1086, 458] on icon at bounding box center [1093, 449] width 15 height 15
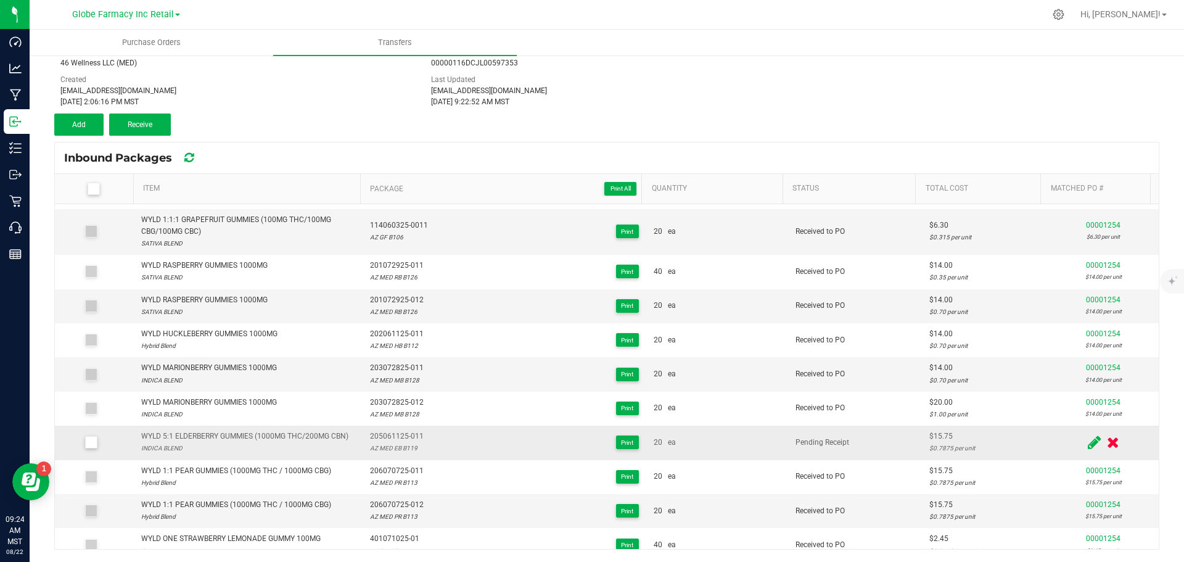
click at [94, 448] on span at bounding box center [91, 442] width 12 height 12
click at [0, 0] on input "checkbox" at bounding box center [0, 0] width 0 height 0
click at [142, 126] on span "Receive (1)" at bounding box center [140, 124] width 36 height 9
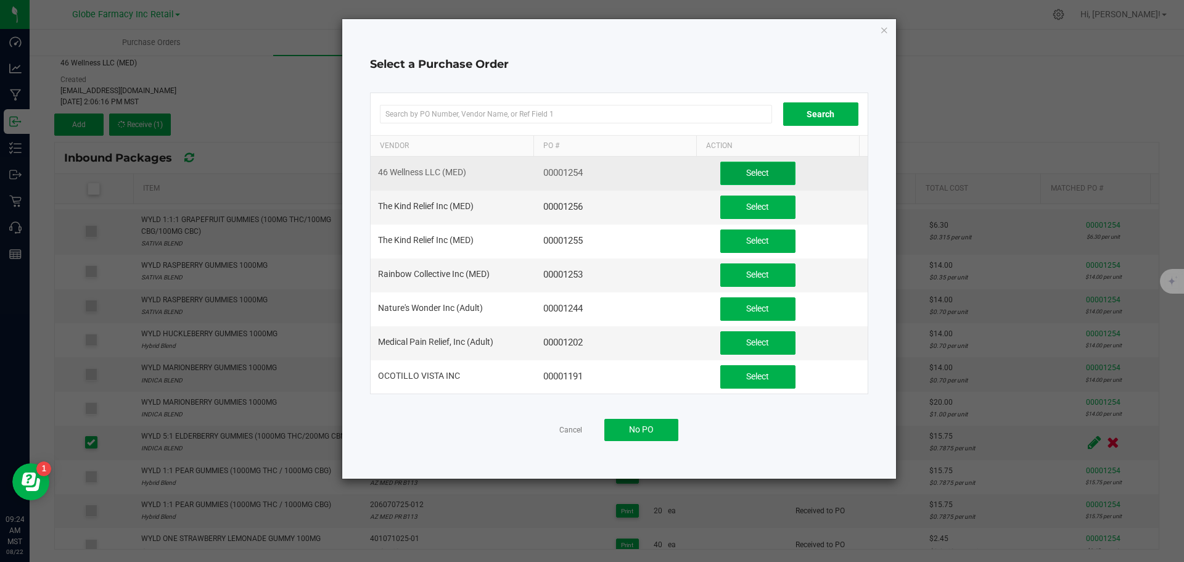
click at [746, 168] on span "Select" at bounding box center [757, 173] width 23 height 10
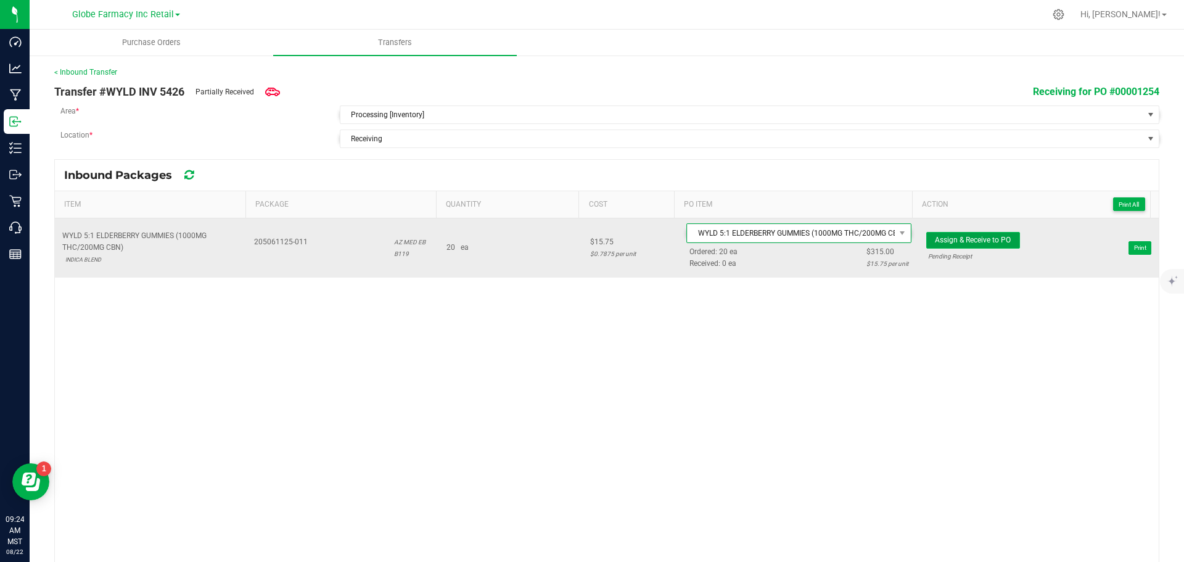
click at [978, 236] on span "Assign & Receive to PO" at bounding box center [973, 240] width 76 height 9
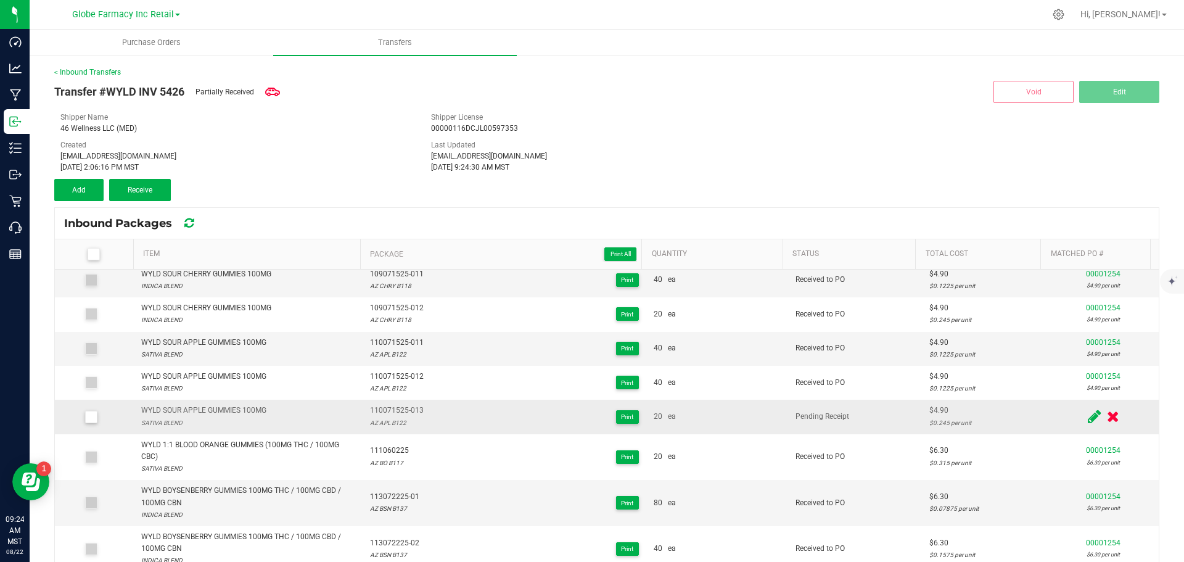
scroll to position [247, 0]
click at [1107, 423] on icon at bounding box center [1113, 415] width 12 height 15
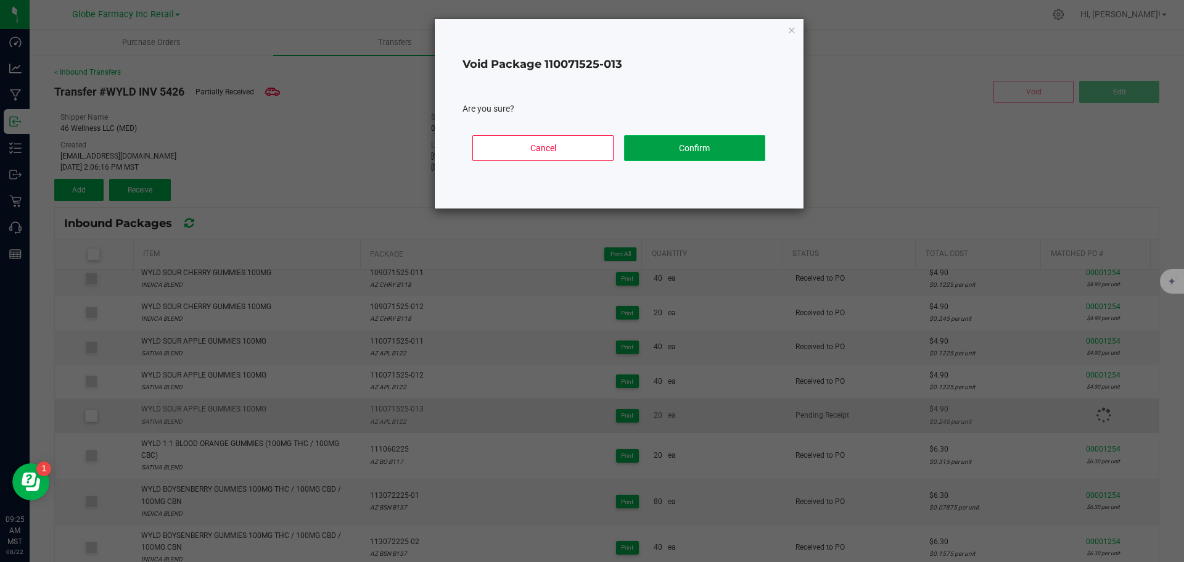
click at [652, 139] on button "Confirm" at bounding box center [694, 148] width 141 height 26
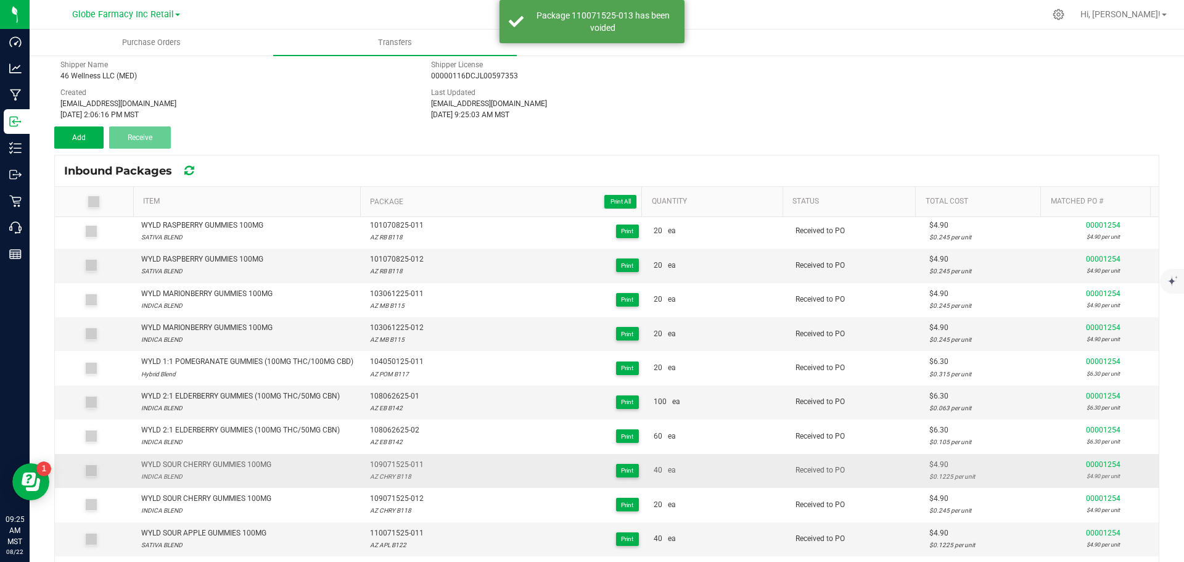
scroll to position [0, 0]
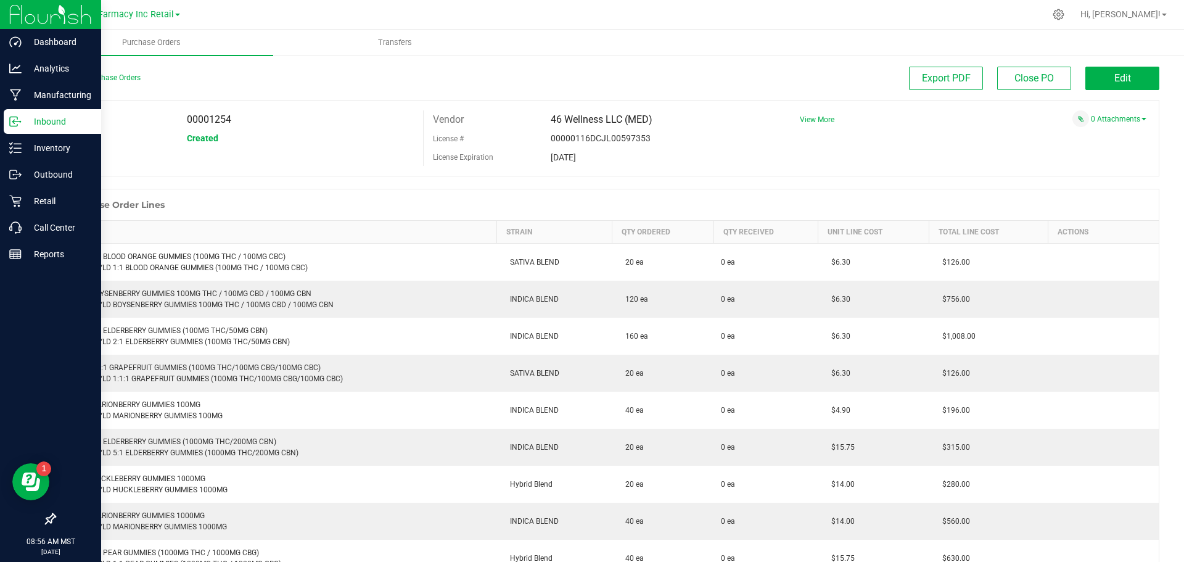
click at [20, 121] on circle at bounding box center [20, 122] width 2 height 2
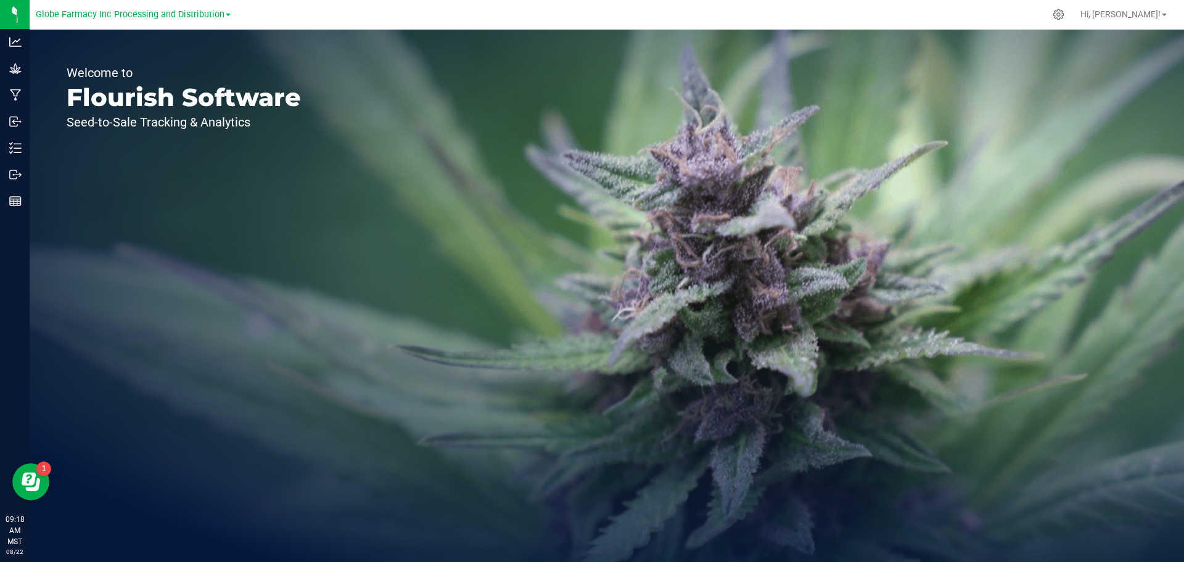
click at [228, 14] on span at bounding box center [228, 15] width 5 height 2
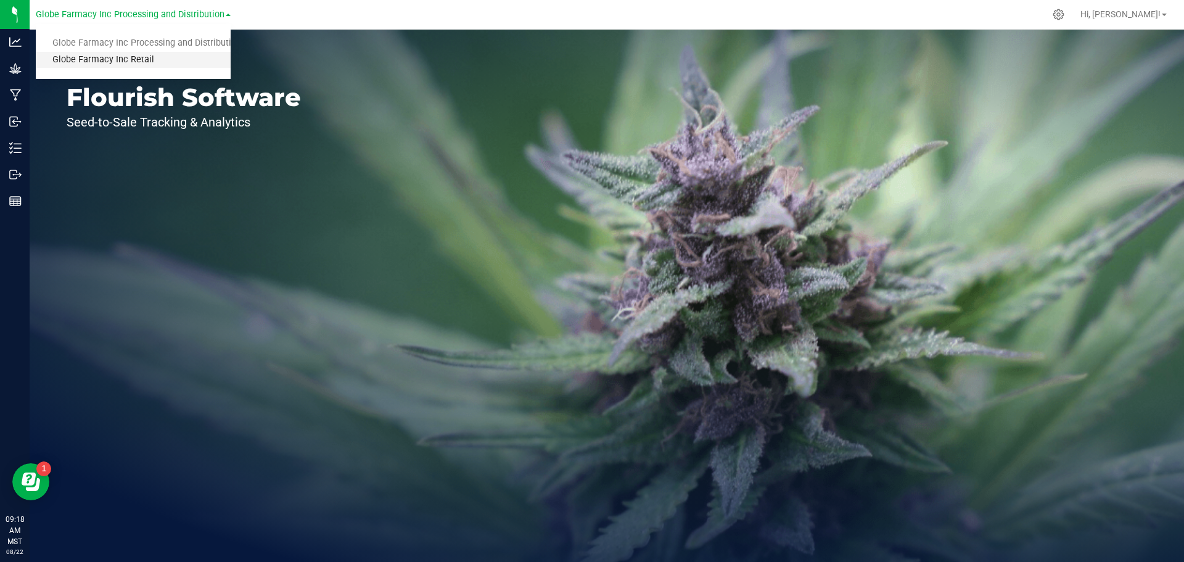
click at [164, 60] on link "Globe Farmacy Inc Retail" at bounding box center [133, 60] width 195 height 17
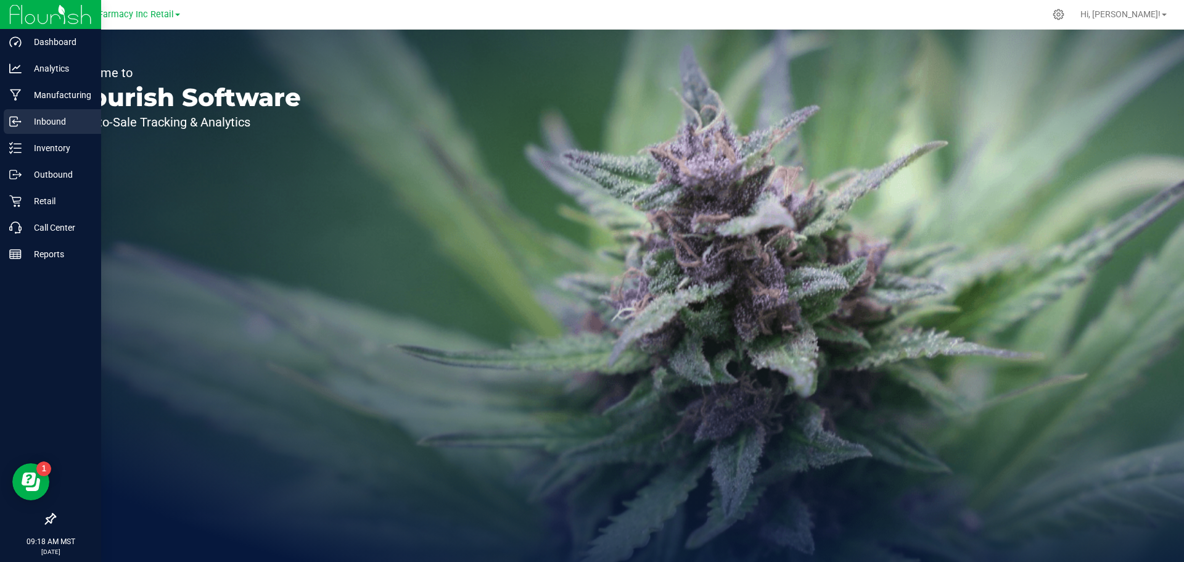
click at [37, 128] on p "Inbound" at bounding box center [59, 121] width 74 height 15
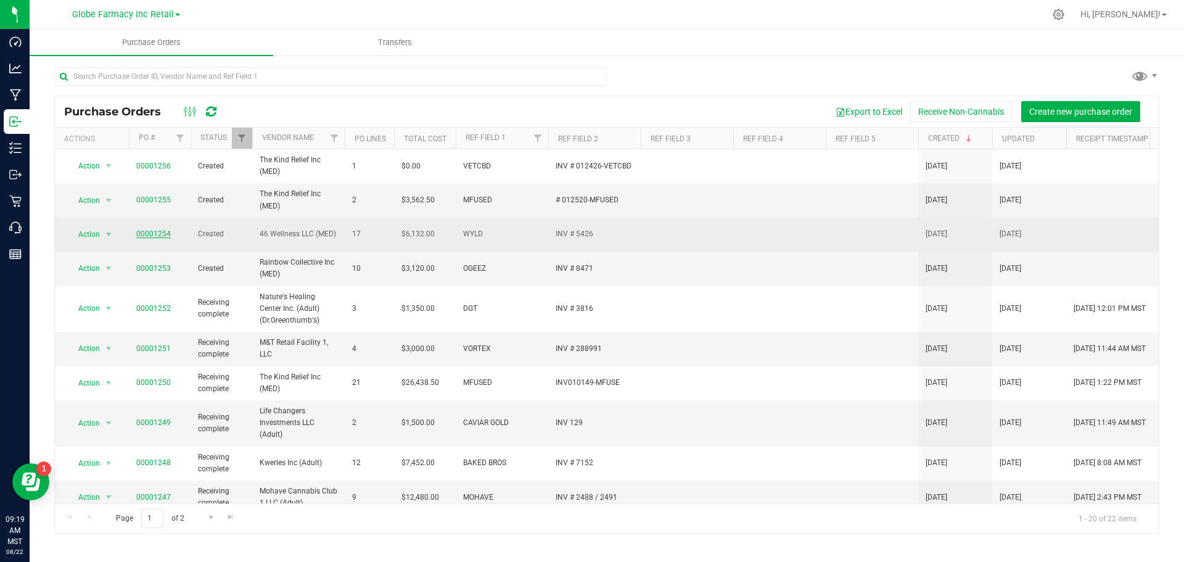
click at [155, 233] on link "00001254" at bounding box center [153, 233] width 35 height 9
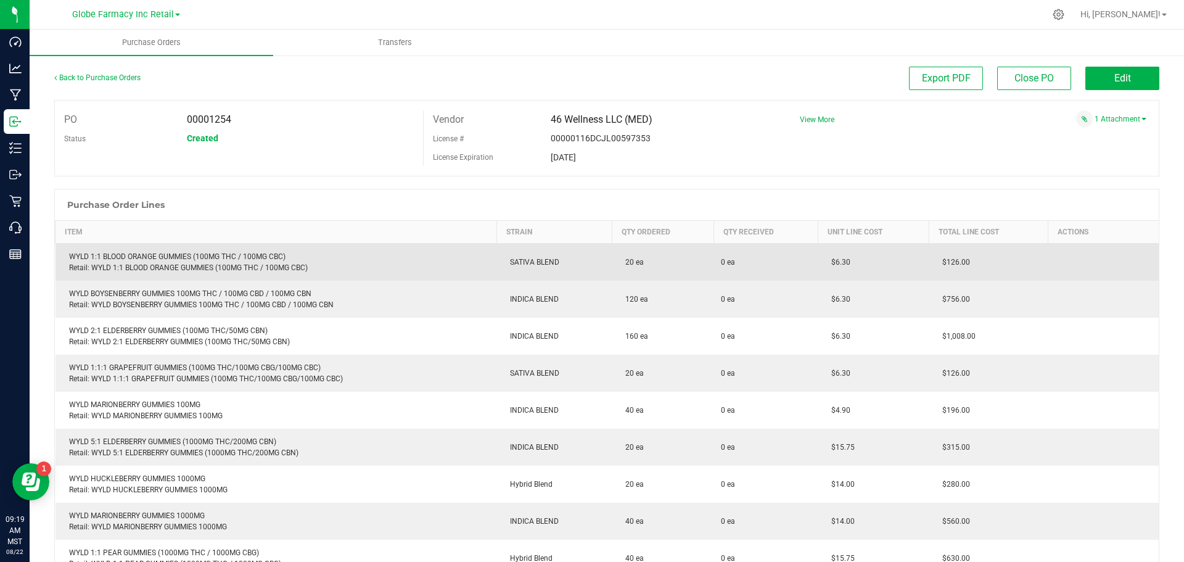
click at [111, 254] on div "WYLD 1:1 BLOOD ORANGE GUMMIES (100MG THC / 100MG CBC) Retail: WYLD 1:1 BLOOD OR…" at bounding box center [276, 262] width 427 height 22
click at [107, 254] on div "WYLD 1:1 BLOOD ORANGE GUMMIES (100MG THC / 100MG CBC) Retail: WYLD 1:1 BLOOD OR…" at bounding box center [276, 262] width 427 height 22
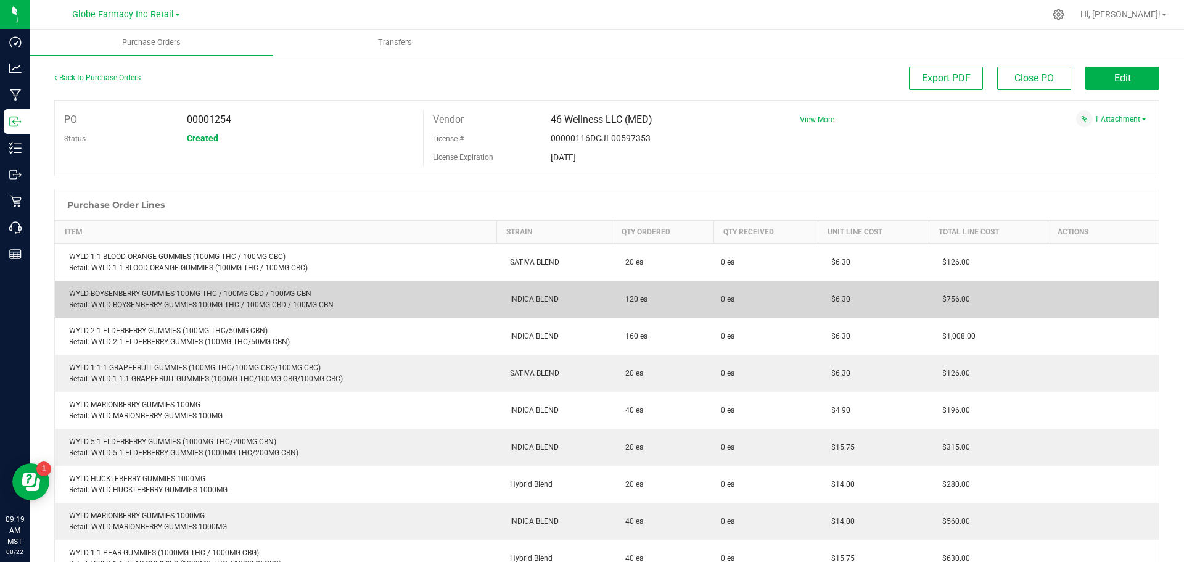
click at [316, 297] on div "WYLD BOYSENBERRY GUMMIES 100MG THC / 100MG CBD / 100MG CBN Retail: WYLD BOYSENB…" at bounding box center [276, 299] width 427 height 22
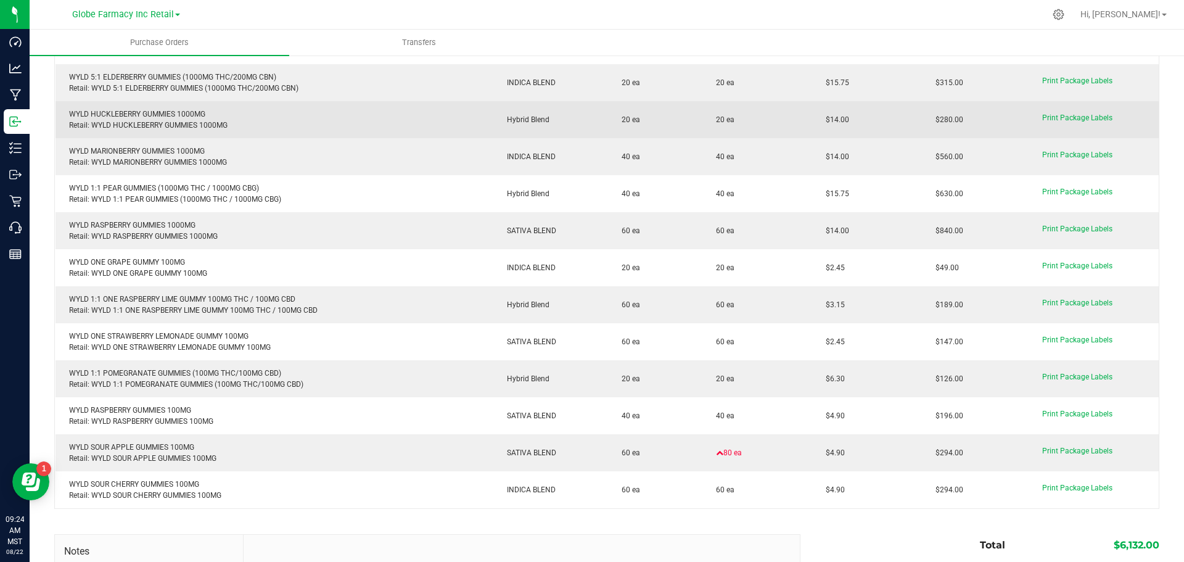
scroll to position [522, 0]
